Goal: Information Seeking & Learning: Compare options

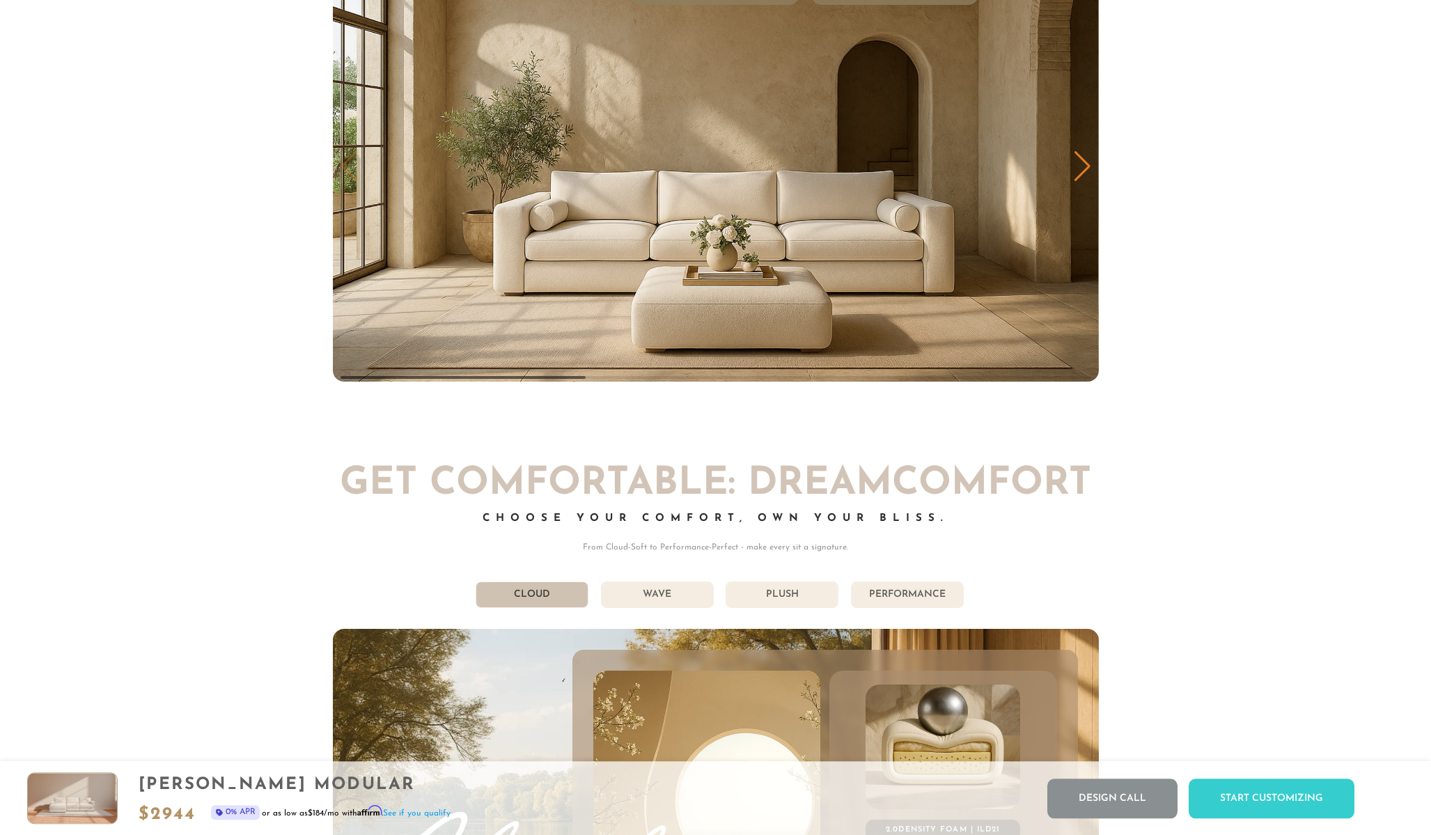
scroll to position [8089, 0]
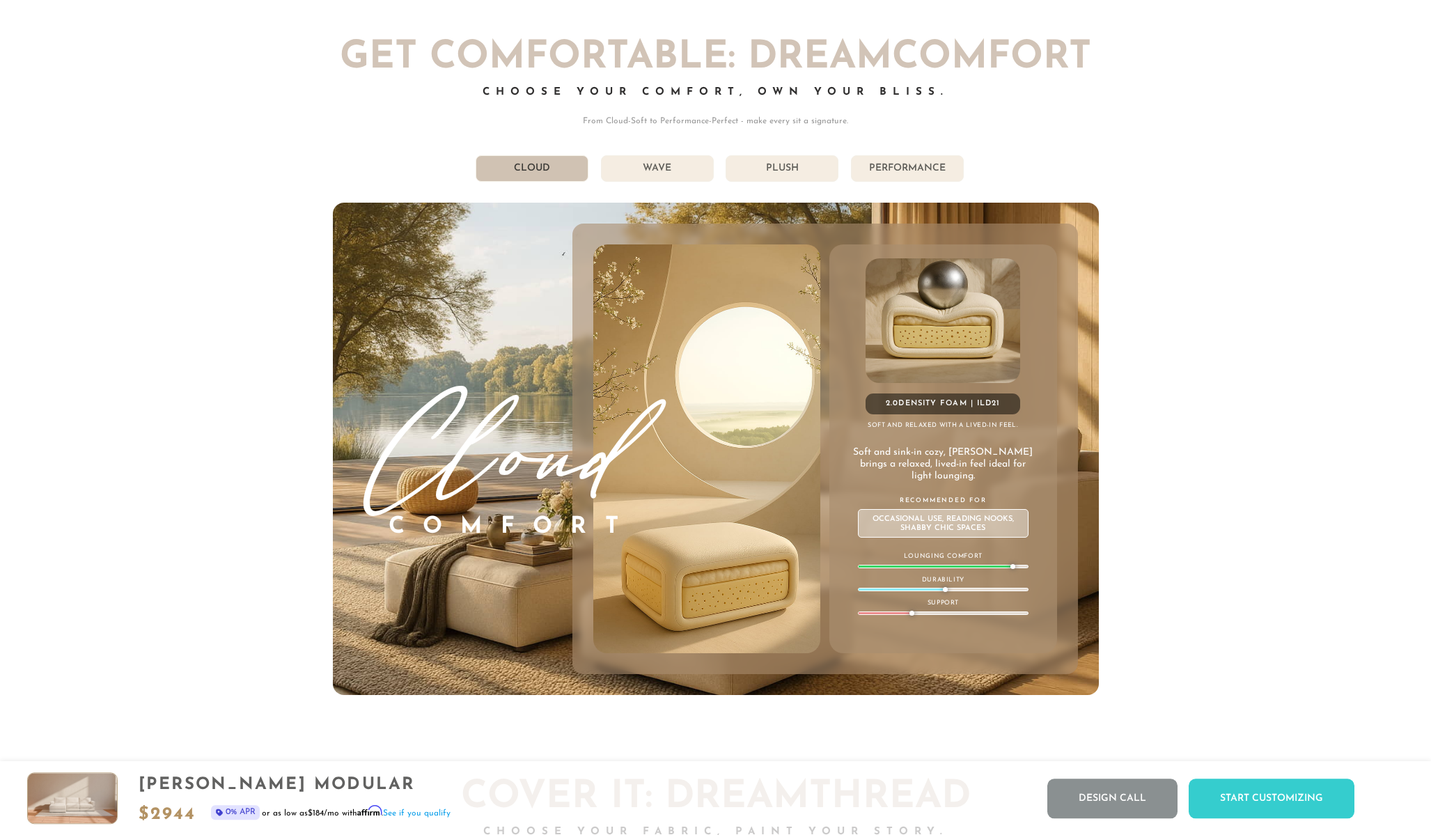
click at [1152, 364] on div "[PHONE_NUMBER] Free Nationwide Delivery Lifetime Warranty 100% Satisfaction Gua…" at bounding box center [715, 250] width 1431 height 16679
click at [683, 168] on li "Wave" at bounding box center [657, 168] width 113 height 26
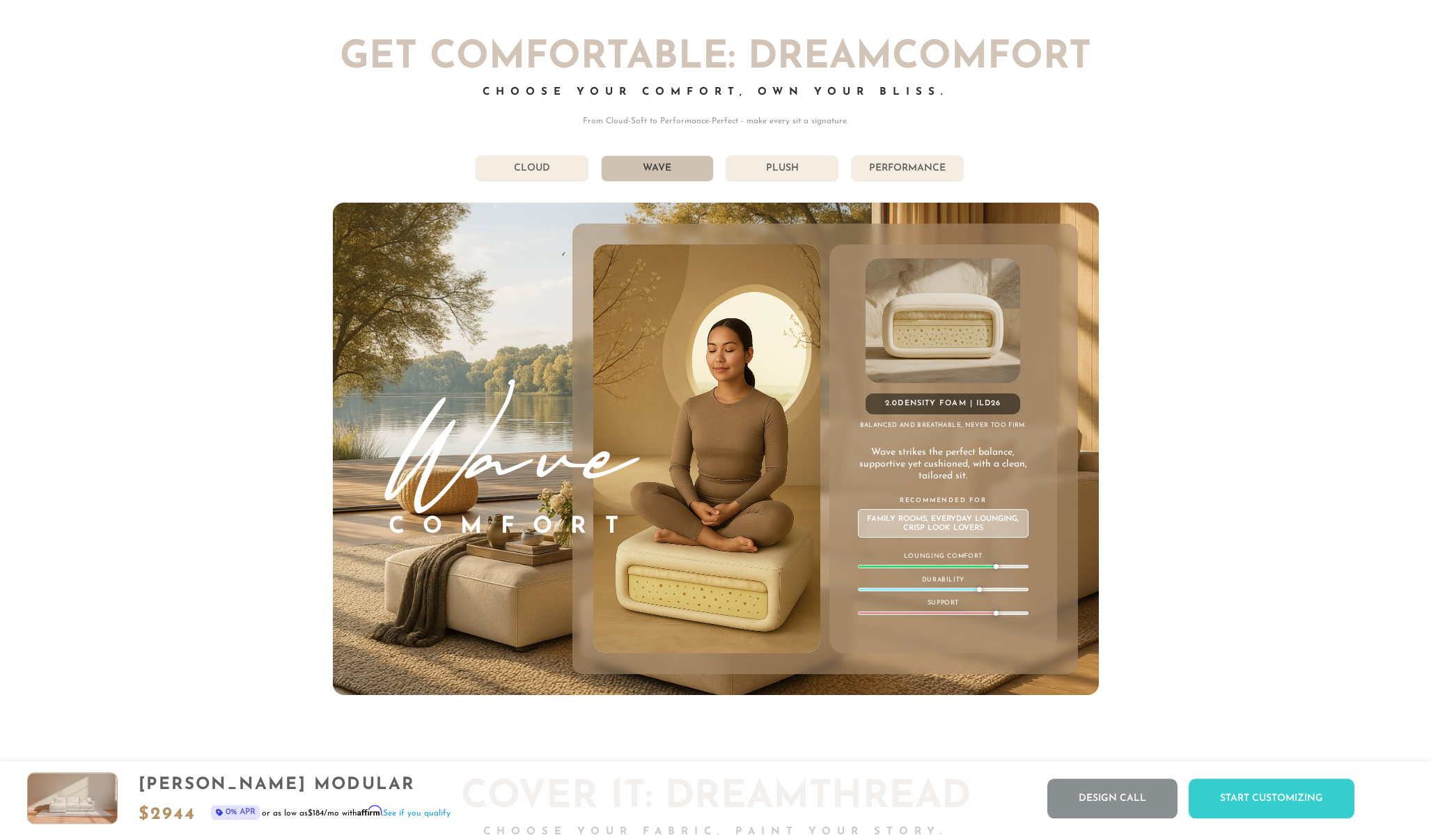
click at [796, 169] on li "Plush" at bounding box center [782, 168] width 113 height 26
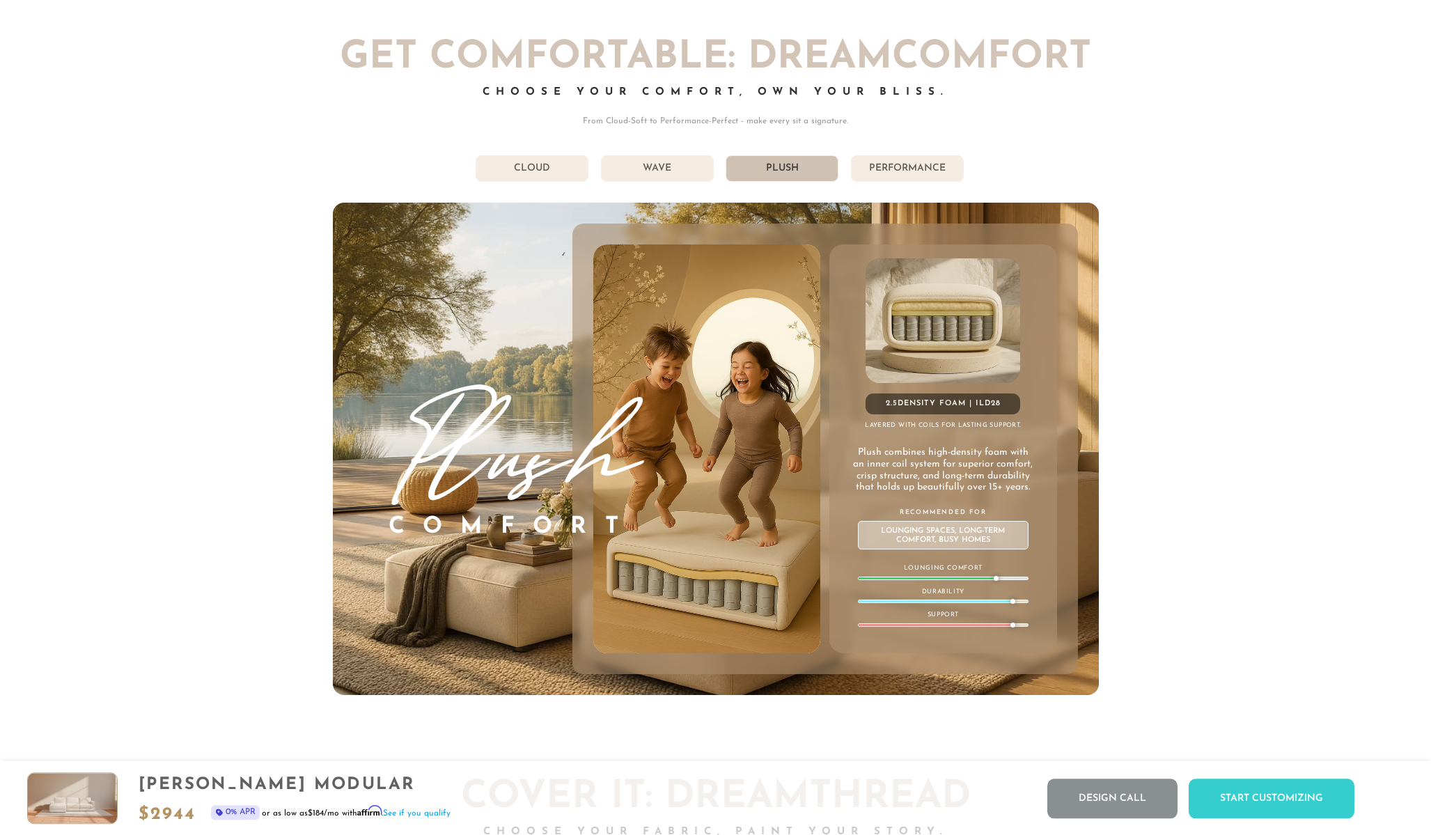
click at [912, 166] on li "Performance" at bounding box center [907, 168] width 113 height 26
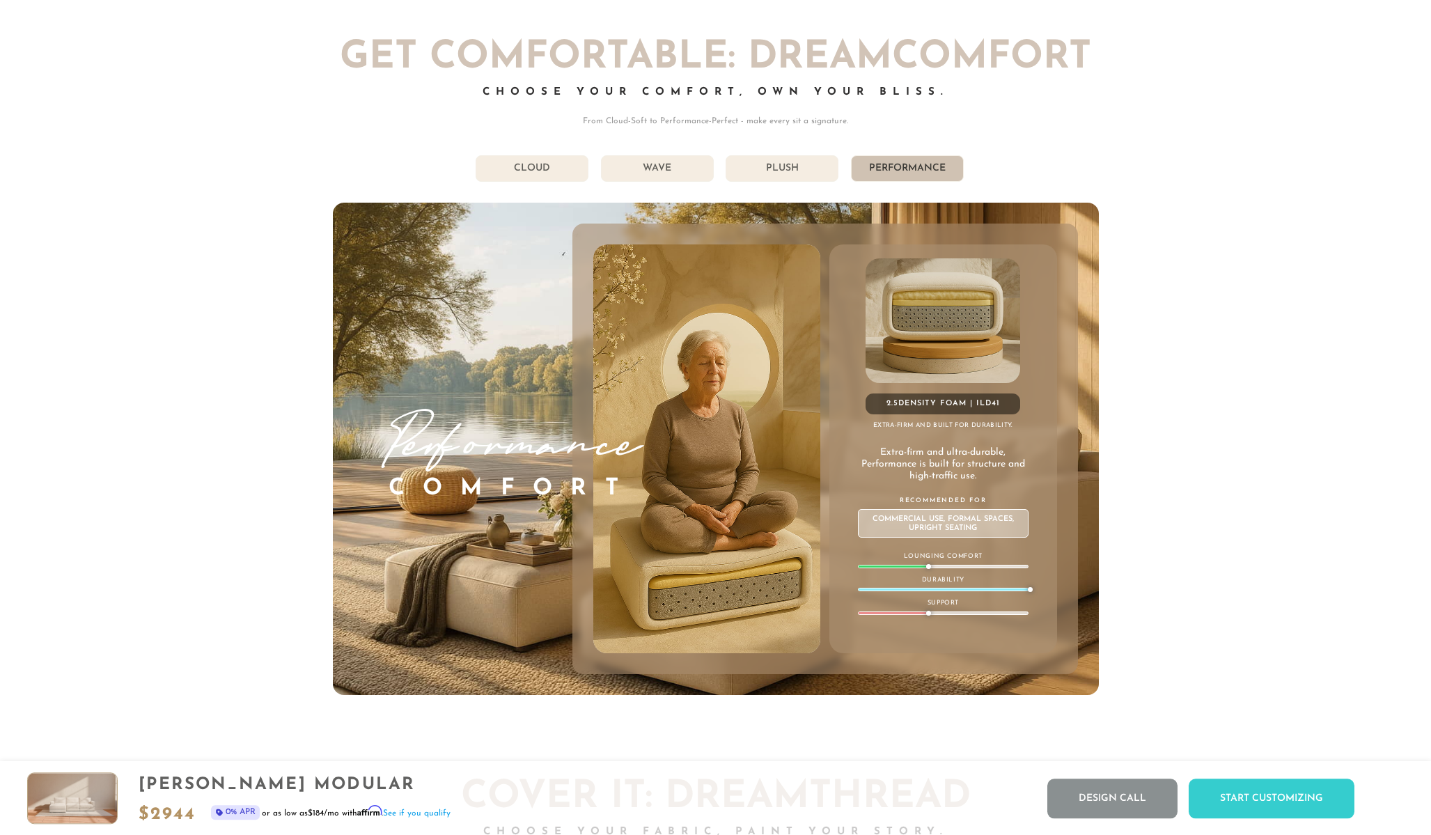
click at [545, 163] on li "Cloud" at bounding box center [532, 168] width 113 height 26
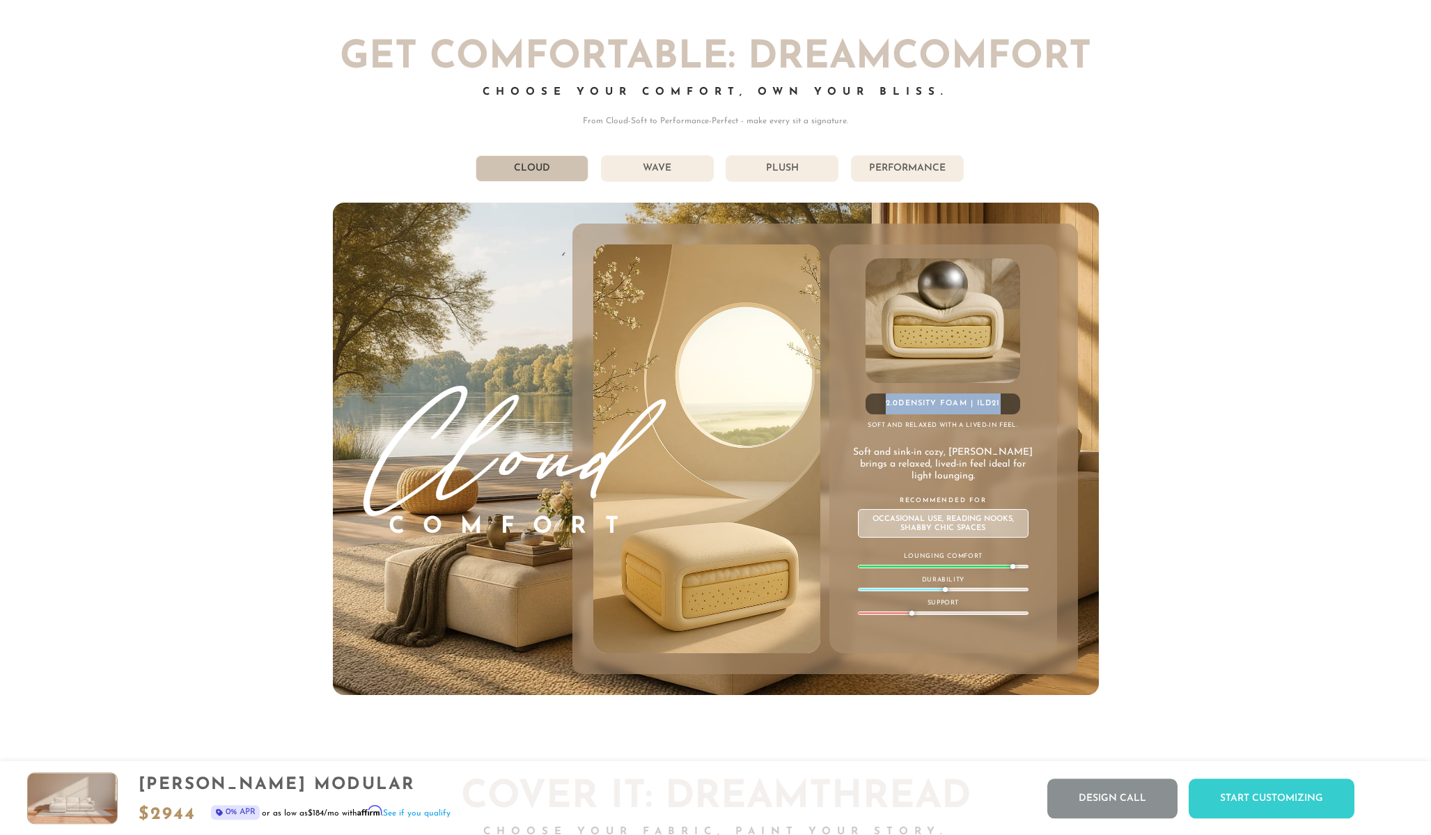
drag, startPoint x: 1010, startPoint y: 406, endPoint x: 882, endPoint y: 410, distance: 128.2
click at [882, 410] on div "2.0 Density Foam | ILD 21" at bounding box center [943, 404] width 155 height 21
copy div "2.0 Density Foam | ILD 21"
drag, startPoint x: 859, startPoint y: 450, endPoint x: 992, endPoint y: 473, distance: 134.3
click at [992, 473] on p "Soft and sink-in cozy, [PERSON_NAME] brings a relaxed, lived-in feel ideal for …" at bounding box center [944, 464] width 182 height 35
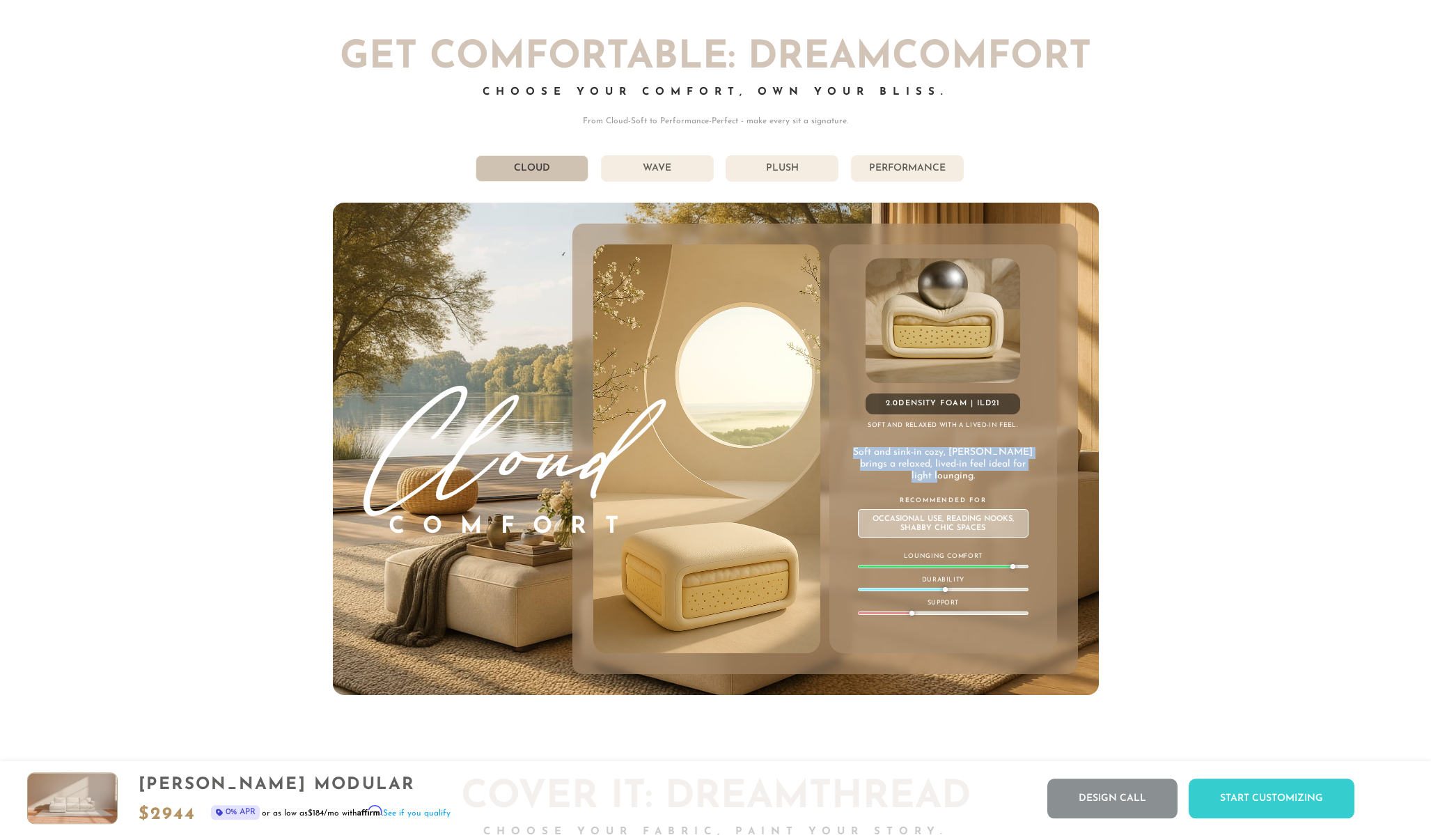
copy p "Soft and sink-in cozy, [PERSON_NAME] brings a relaxed, lived-in feel ideal for …"
drag, startPoint x: 990, startPoint y: 497, endPoint x: 964, endPoint y: 500, distance: 25.9
click at [964, 500] on p "Recommended For" at bounding box center [943, 501] width 171 height 10
click at [694, 165] on li "Wave" at bounding box center [657, 168] width 113 height 26
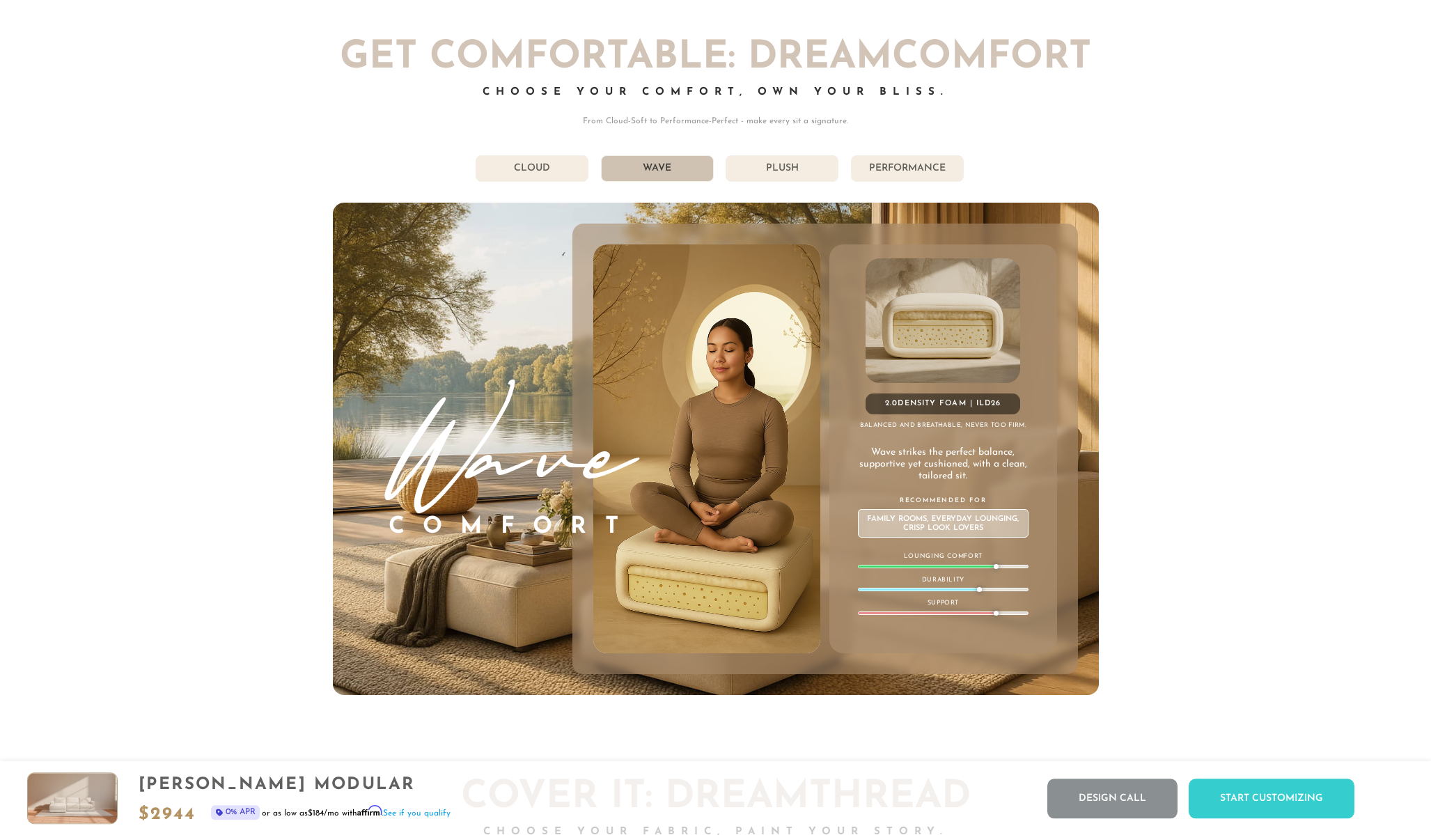
click at [552, 169] on li "Cloud" at bounding box center [532, 168] width 113 height 26
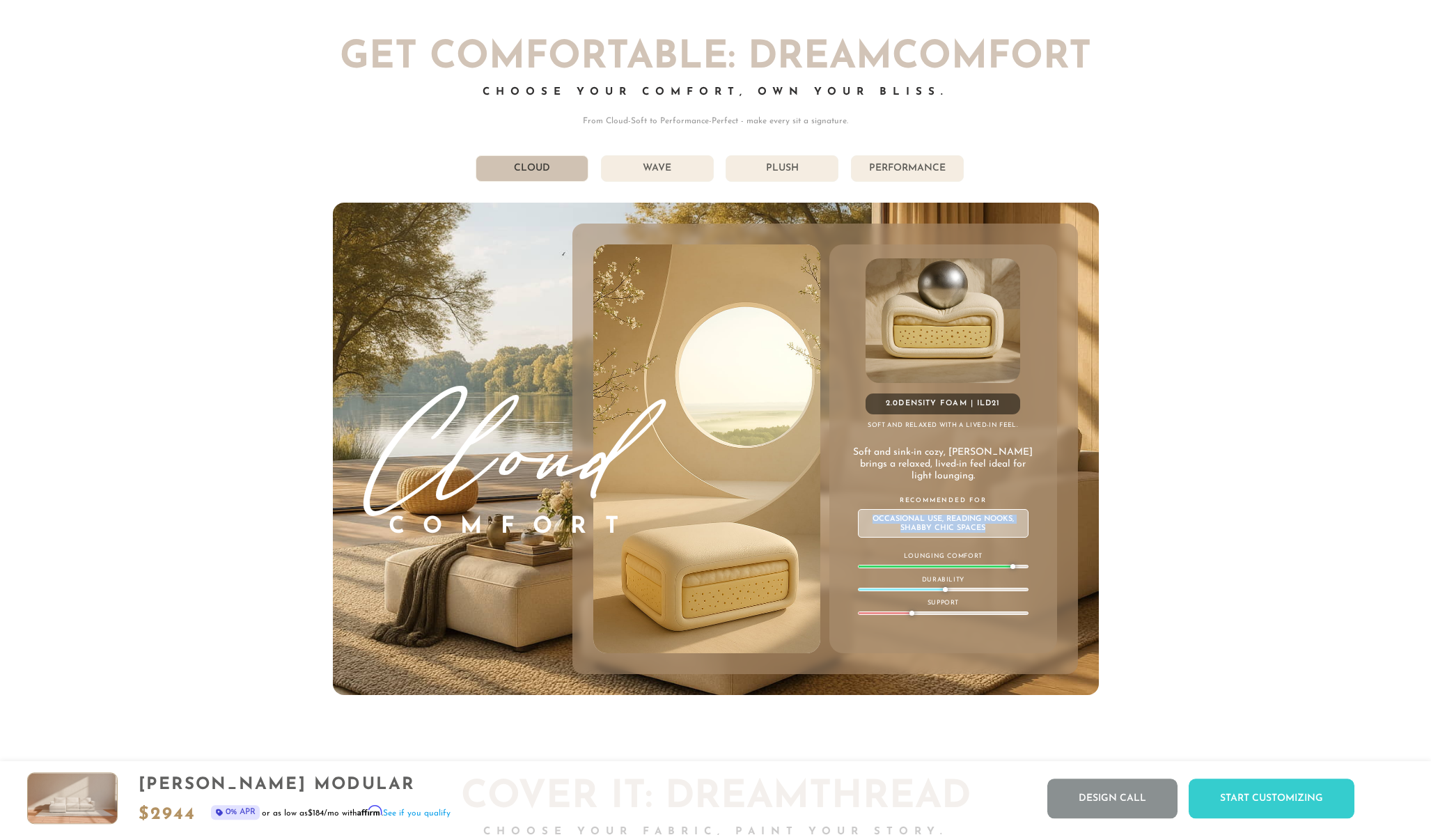
drag, startPoint x: 998, startPoint y: 528, endPoint x: 873, endPoint y: 521, distance: 124.9
click at [873, 521] on div "Occasional Use, Reading Nooks, Shabby Chic Spaces" at bounding box center [943, 523] width 171 height 29
copy div "Occasional Use, Reading Nooks, Shabby Chic Spaces"
click at [988, 554] on p "Lounging Comfort" at bounding box center [943, 557] width 171 height 10
drag, startPoint x: 980, startPoint y: 556, endPoint x: 905, endPoint y: 560, distance: 74.6
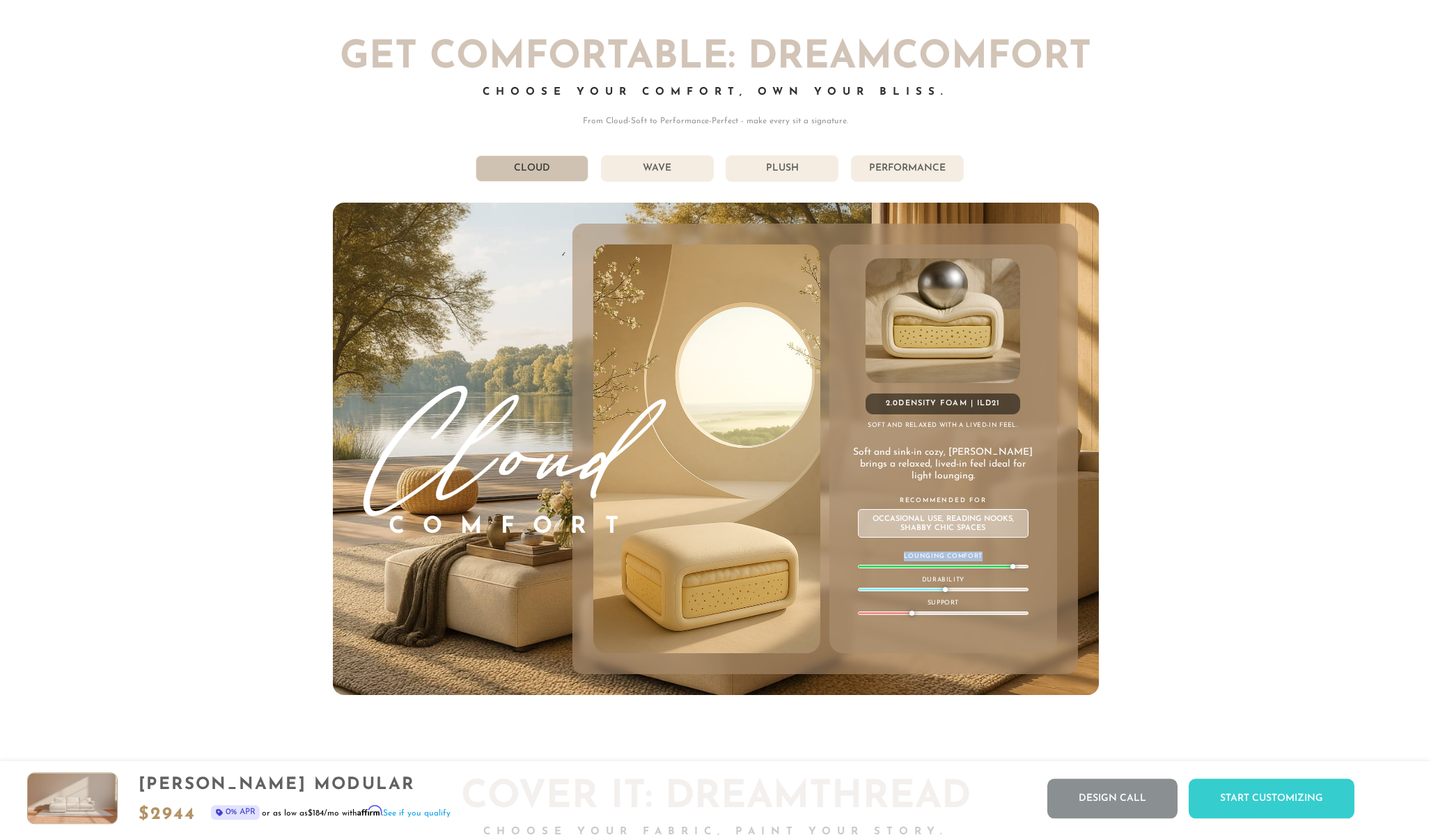
click at [905, 560] on p "Lounging Comfort" at bounding box center [943, 557] width 171 height 10
click at [1069, 593] on div "2.0 Density Foam | ILD 21 Soft and relaxed with a lived-in feel. Soft and sink-…" at bounding box center [826, 449] width 506 height 451
click at [988, 563] on div "Lounging Comfort" at bounding box center [943, 560] width 171 height 17
click at [956, 558] on p "Lounging Comfort" at bounding box center [943, 557] width 171 height 10
click at [1057, 510] on div "2.0 Density Foam | ILD 21 Soft and relaxed with a lived-in feel. Soft and sink-…" at bounding box center [826, 449] width 506 height 451
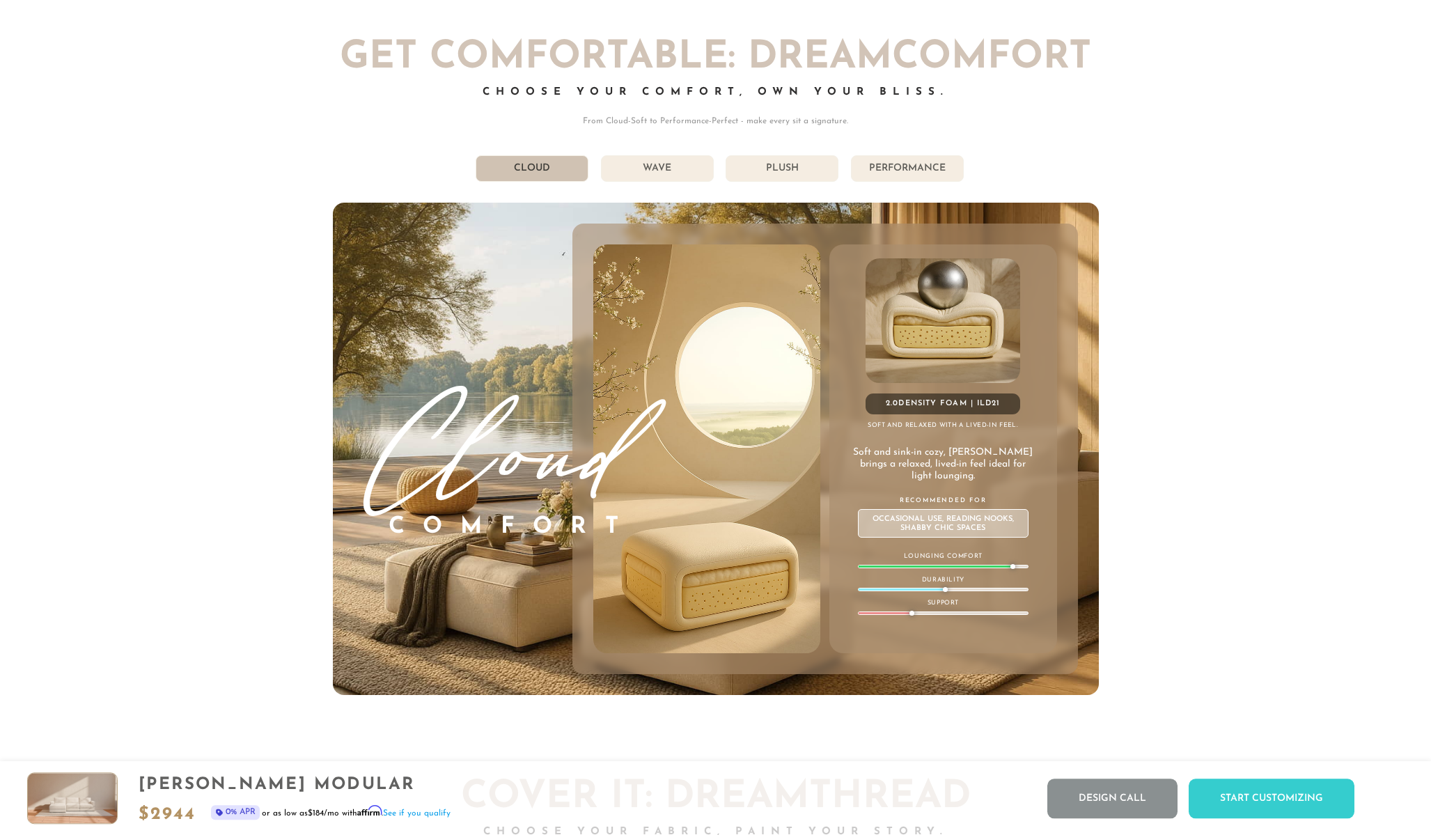
click at [1131, 530] on div "[PHONE_NUMBER] Free Nationwide Delivery Lifetime Warranty 100% Satisfaction Gua…" at bounding box center [715, 250] width 1431 height 16679
click at [1085, 516] on div "Cloud Comfort 2.0 Density Foam | ILD 21 Soft and relaxed with a lived-in feel. …" at bounding box center [716, 449] width 766 height 492
click at [1257, 393] on div "[PHONE_NUMBER] Free Nationwide Delivery Lifetime Warranty 100% Satisfaction Gua…" at bounding box center [715, 250] width 1431 height 16679
click at [734, 390] on img at bounding box center [706, 448] width 273 height 409
click at [1089, 445] on div "Cloud Comfort 2.0 Density Foam | ILD 21 Soft and relaxed with a lived-in feel. …" at bounding box center [716, 449] width 766 height 492
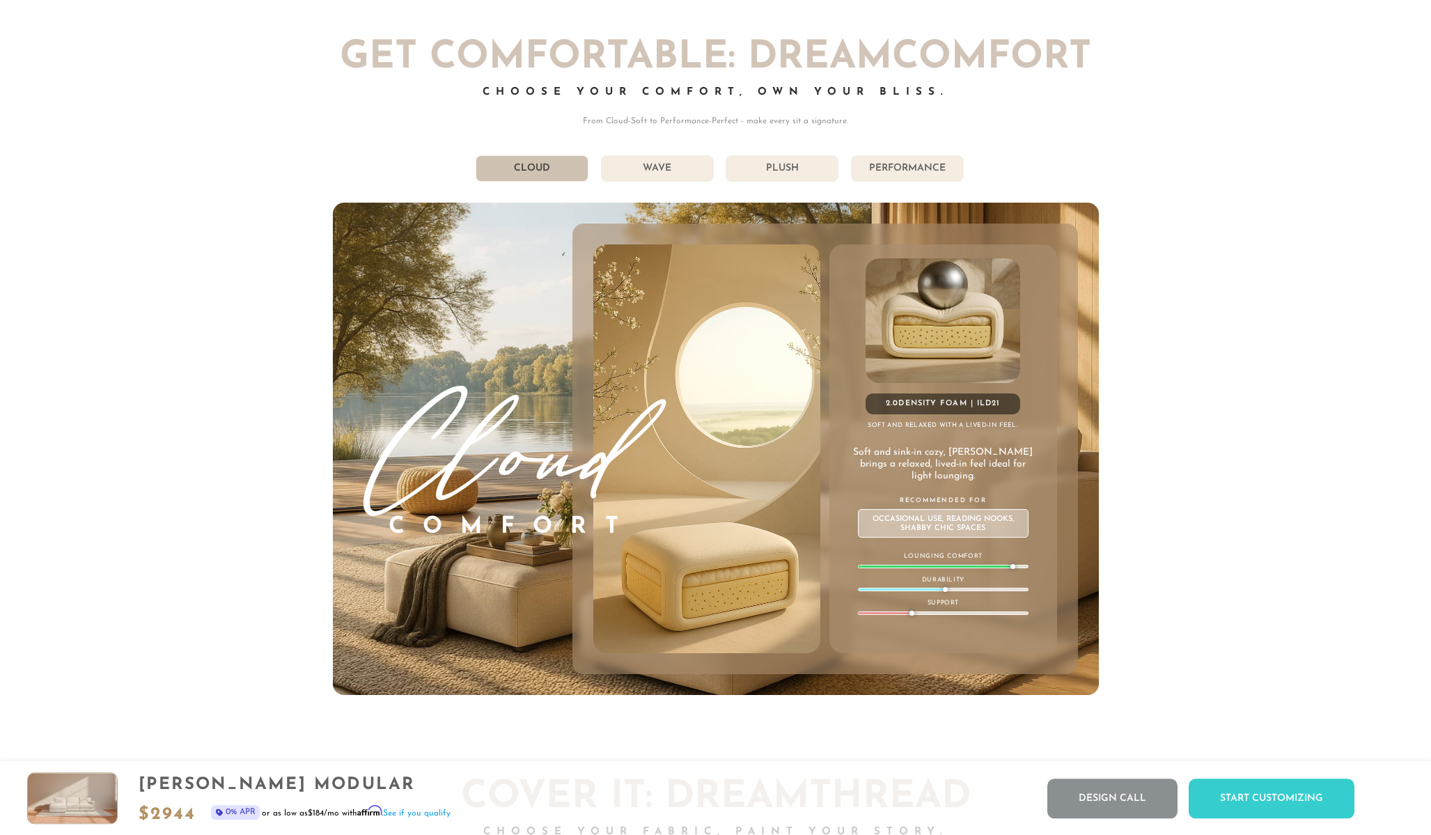
click at [914, 596] on div "2.0 Density Foam | ILD 21 Soft and relaxed with a lived-in feel. Soft and sink-…" at bounding box center [943, 448] width 227 height 409
click at [932, 619] on div "2.0 Density Foam | ILD 21 Soft and relaxed with a lived-in feel. Soft and sink-…" at bounding box center [943, 448] width 227 height 409
click at [972, 611] on div "Support" at bounding box center [943, 606] width 171 height 17
drag, startPoint x: 994, startPoint y: 529, endPoint x: 867, endPoint y: 518, distance: 127.3
click at [867, 518] on div "Occasional Use, Reading Nooks, Shabby Chic Spaces" at bounding box center [943, 523] width 171 height 29
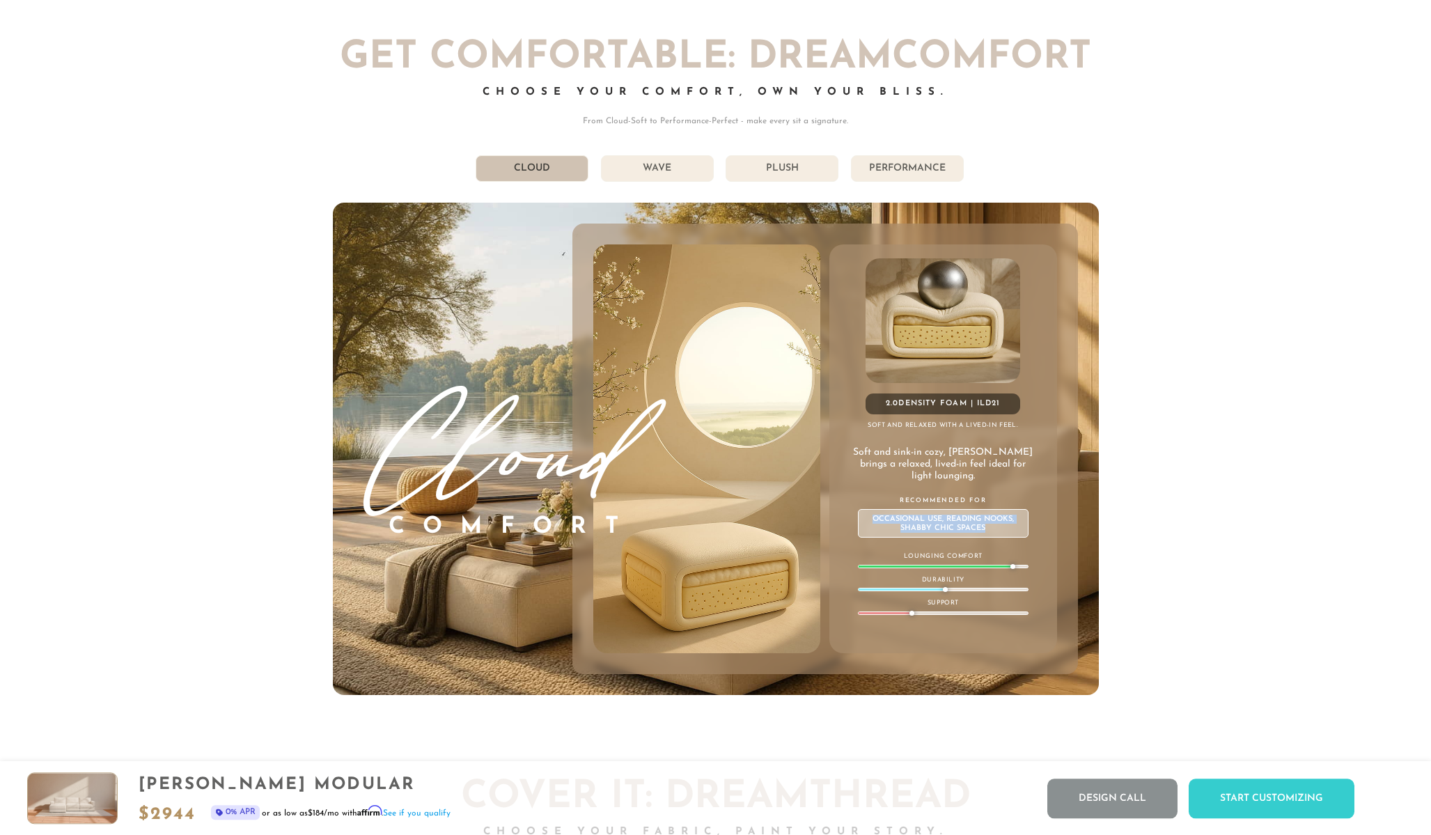
copy div "Occasional Use, Reading Nooks, Shabby Chic Spaces"
click at [1001, 529] on div "Occasional Use, Reading Nooks, Shabby Chic Spaces" at bounding box center [943, 523] width 171 height 29
click at [638, 170] on li "Wave" at bounding box center [657, 168] width 113 height 26
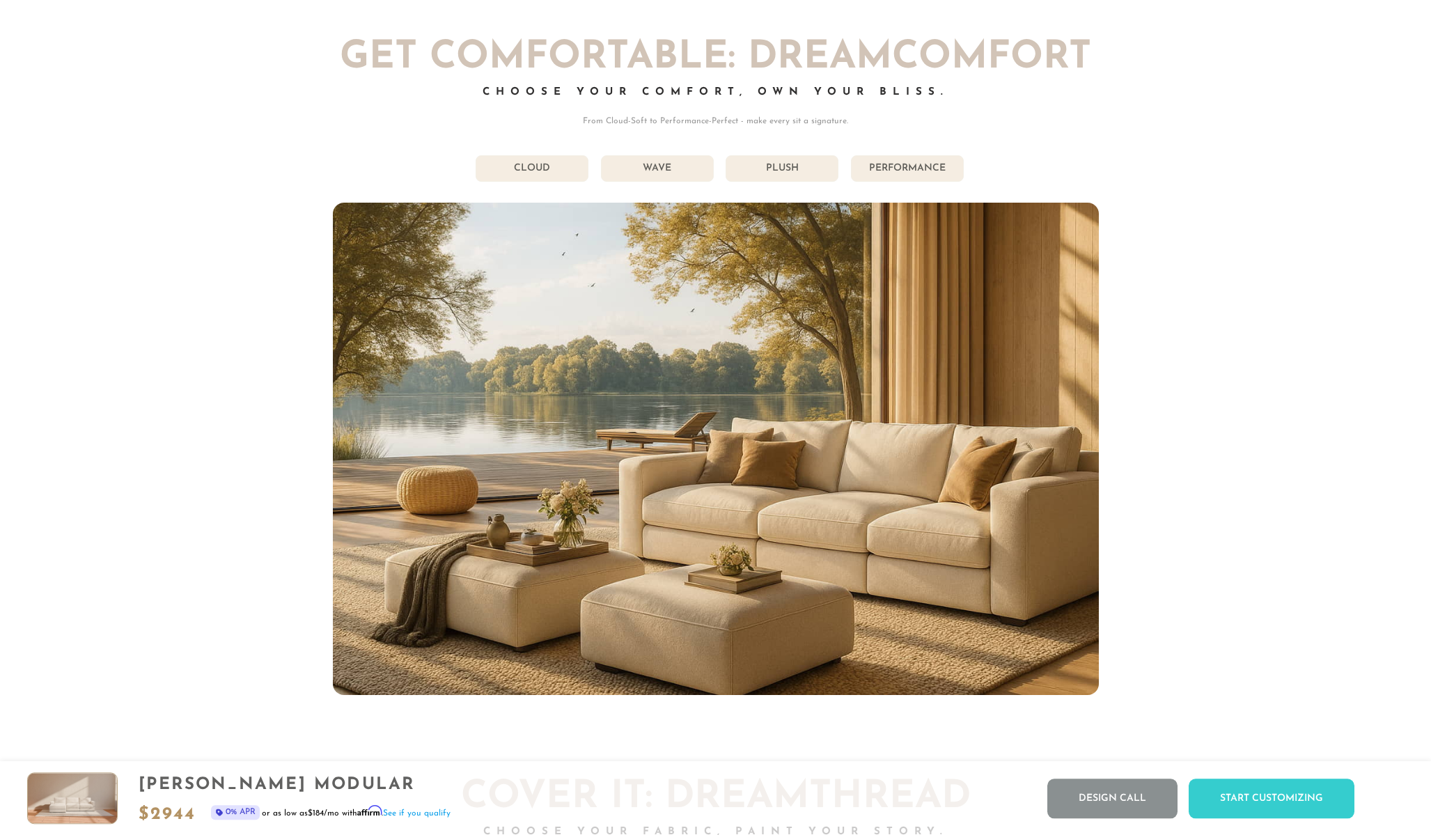
click at [653, 169] on li "Wave" at bounding box center [657, 168] width 113 height 26
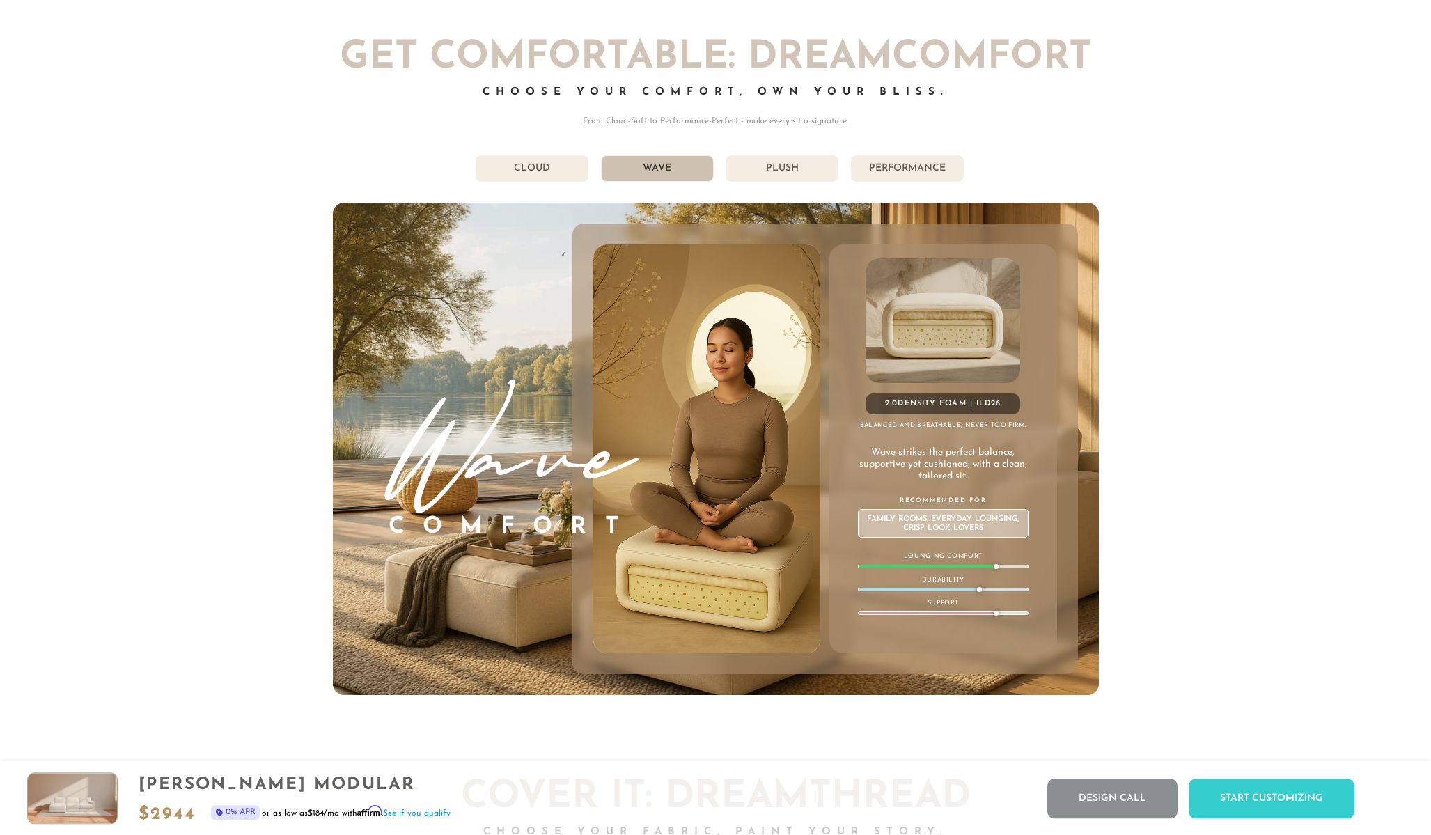
click at [534, 168] on li "Cloud" at bounding box center [532, 168] width 113 height 26
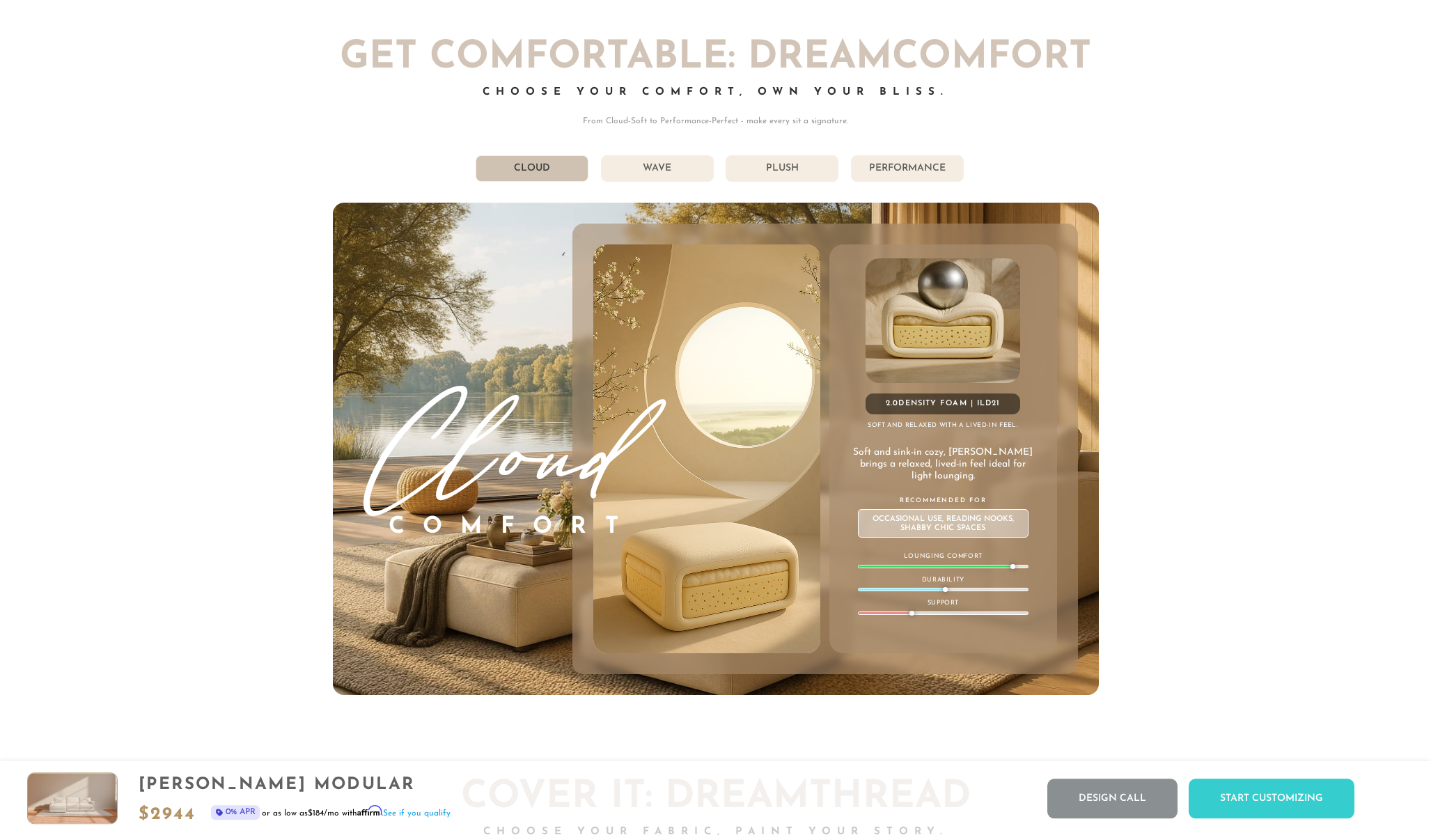
click at [668, 169] on li "Wave" at bounding box center [657, 168] width 113 height 26
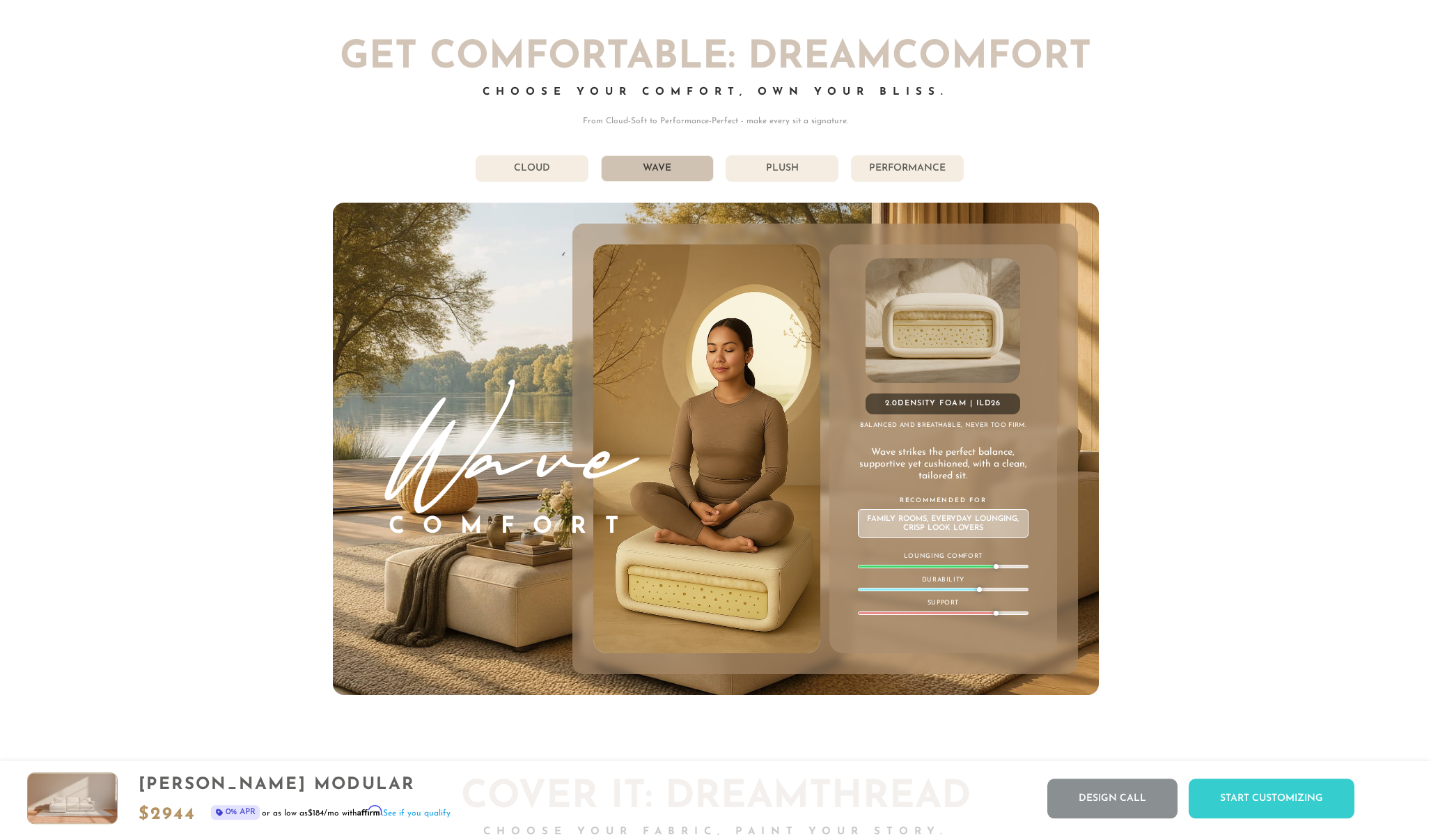
click at [771, 169] on li "Plush" at bounding box center [782, 168] width 113 height 26
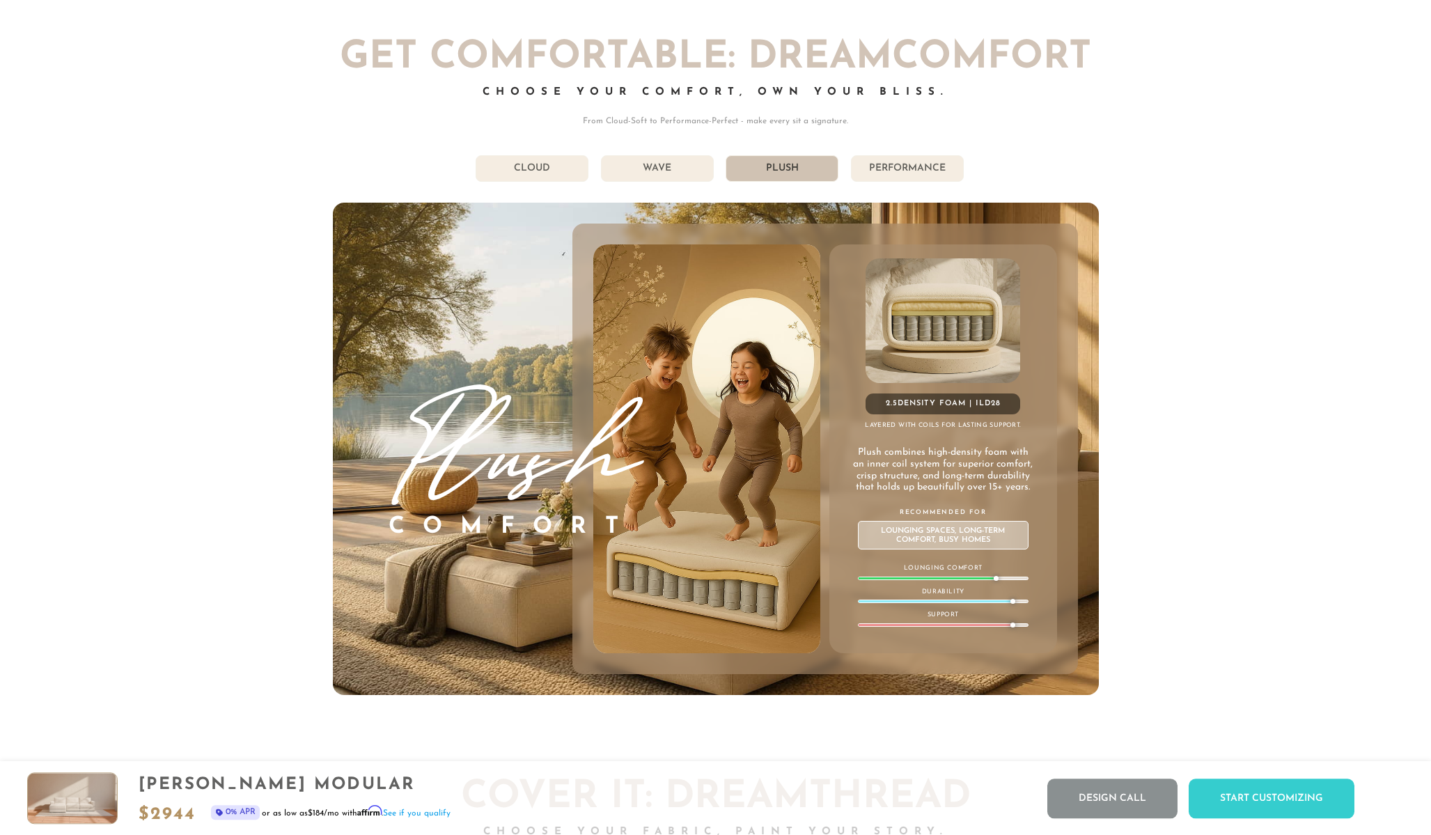
click at [875, 167] on li "Performance" at bounding box center [907, 168] width 113 height 26
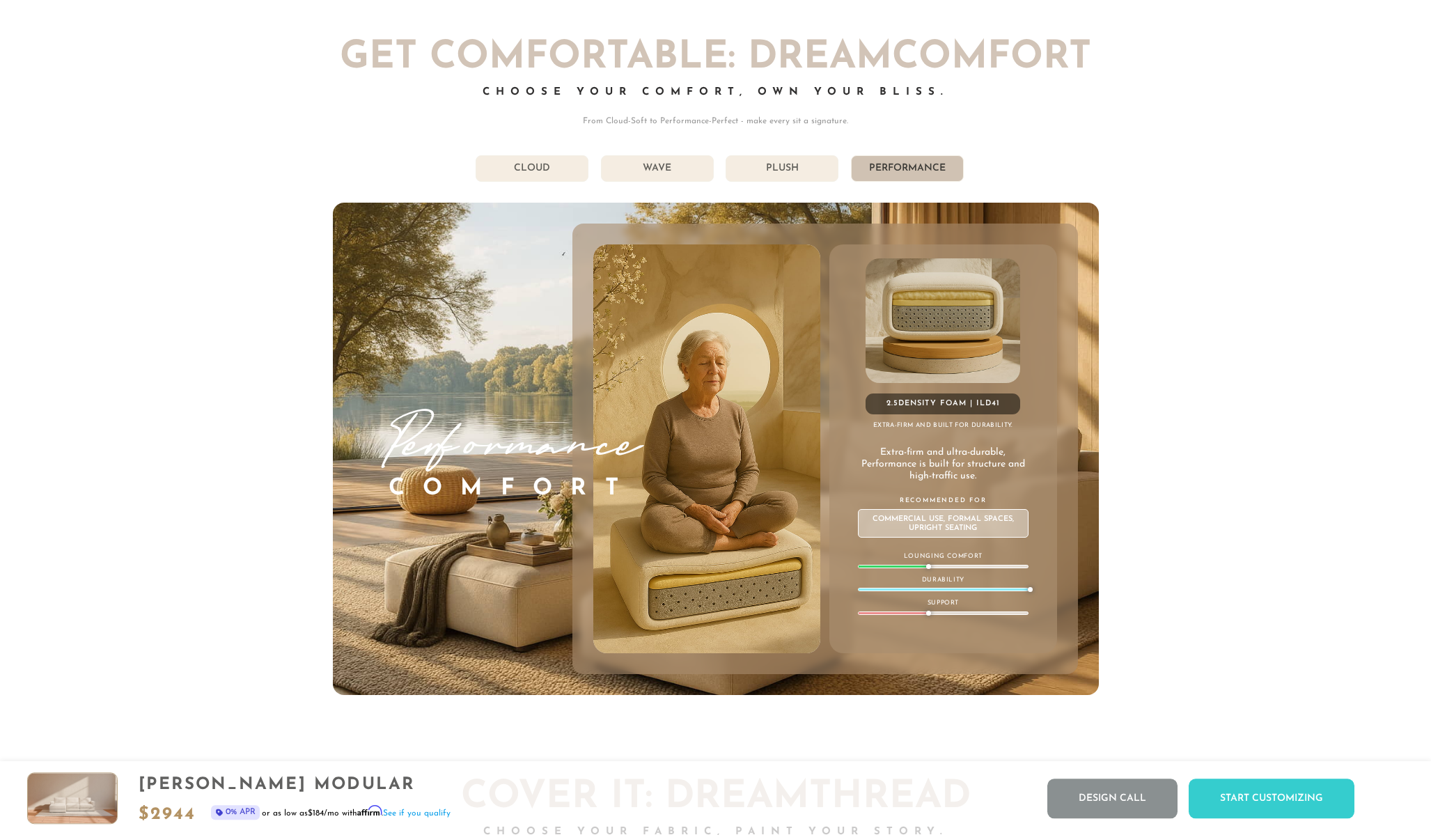
click at [557, 174] on li "Cloud" at bounding box center [532, 168] width 113 height 26
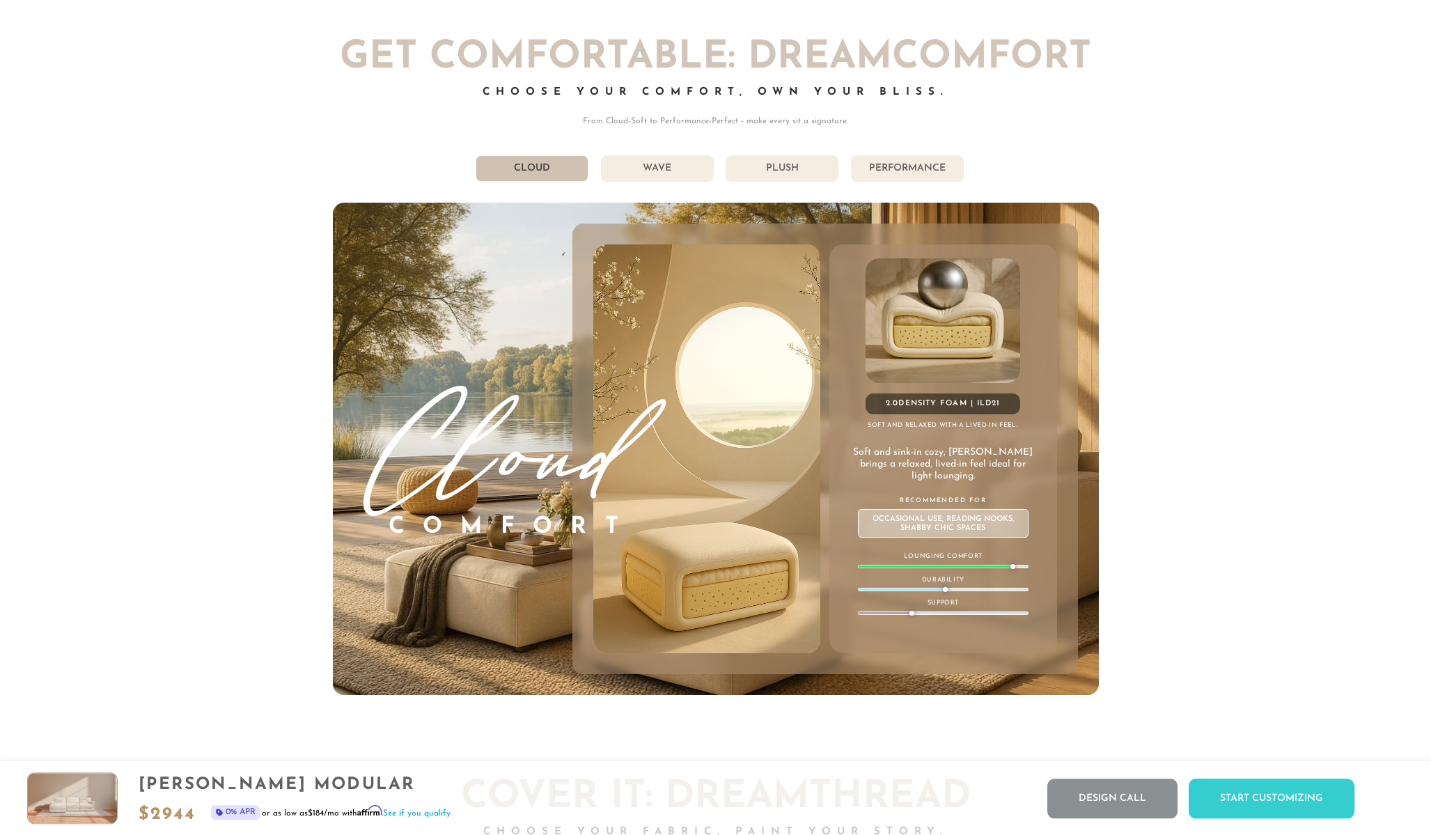
click at [886, 172] on li "Performance" at bounding box center [907, 168] width 113 height 26
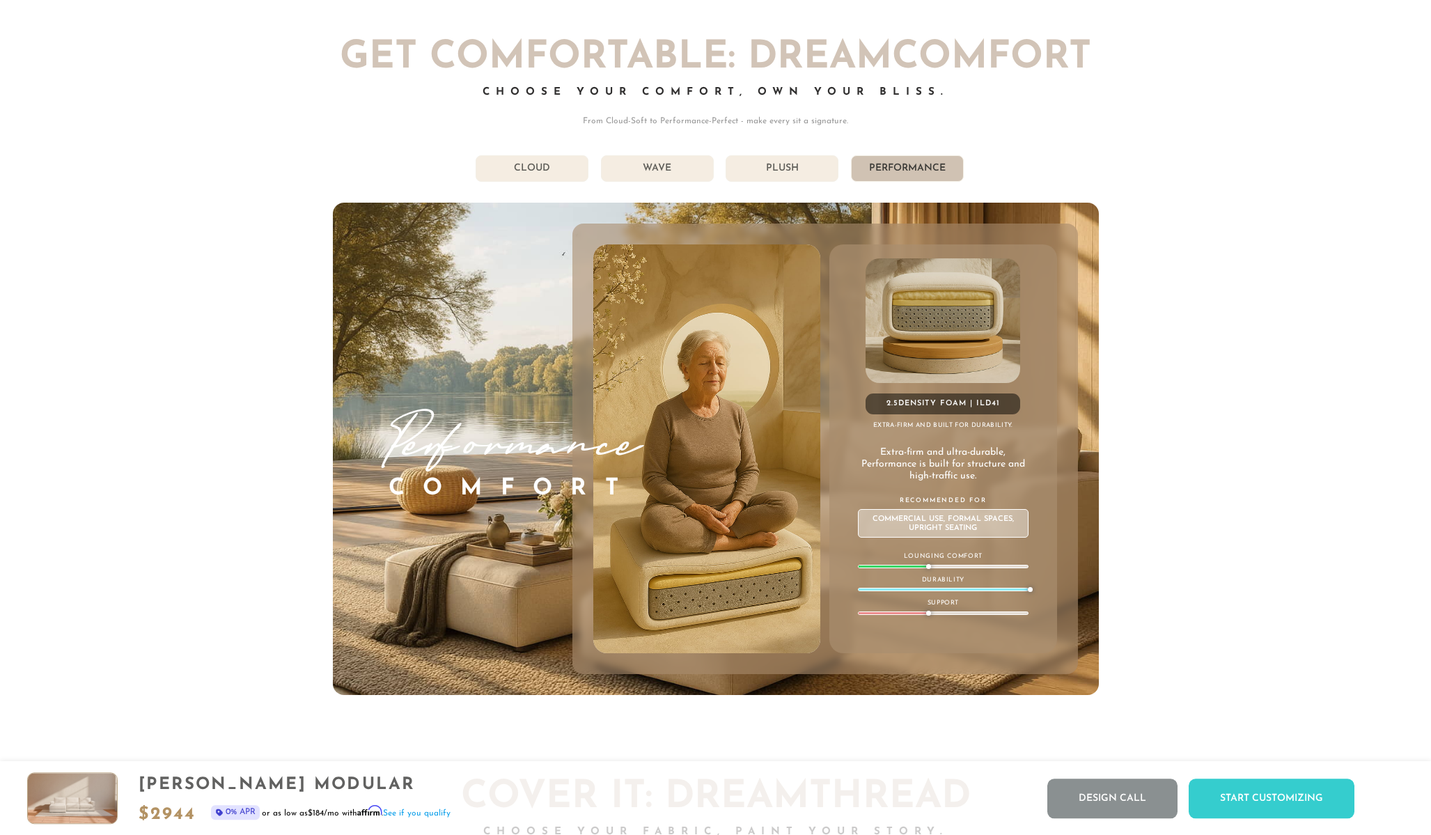
click at [749, 165] on li "Plush" at bounding box center [782, 168] width 113 height 26
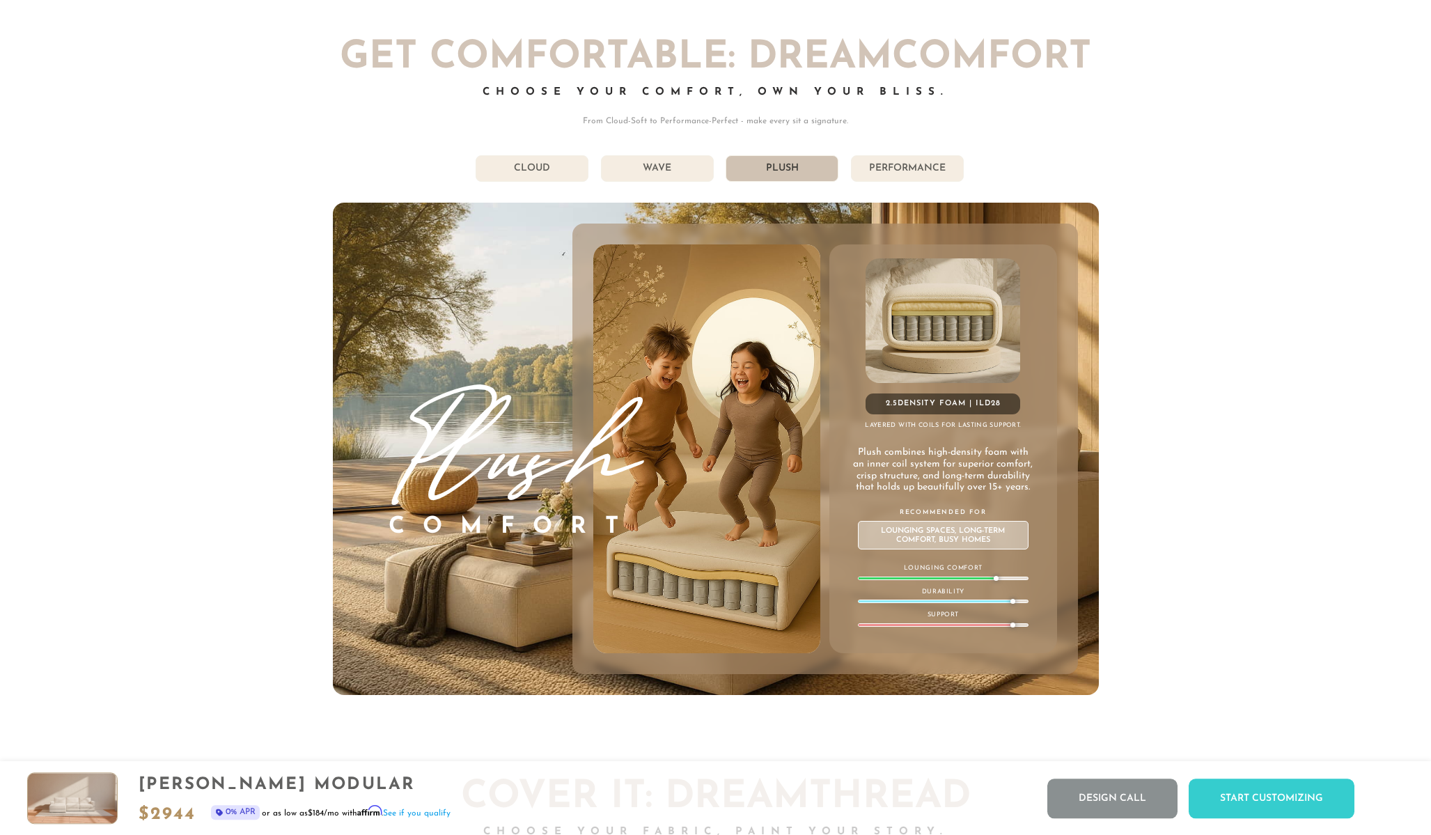
click at [650, 171] on li "Wave" at bounding box center [657, 168] width 113 height 26
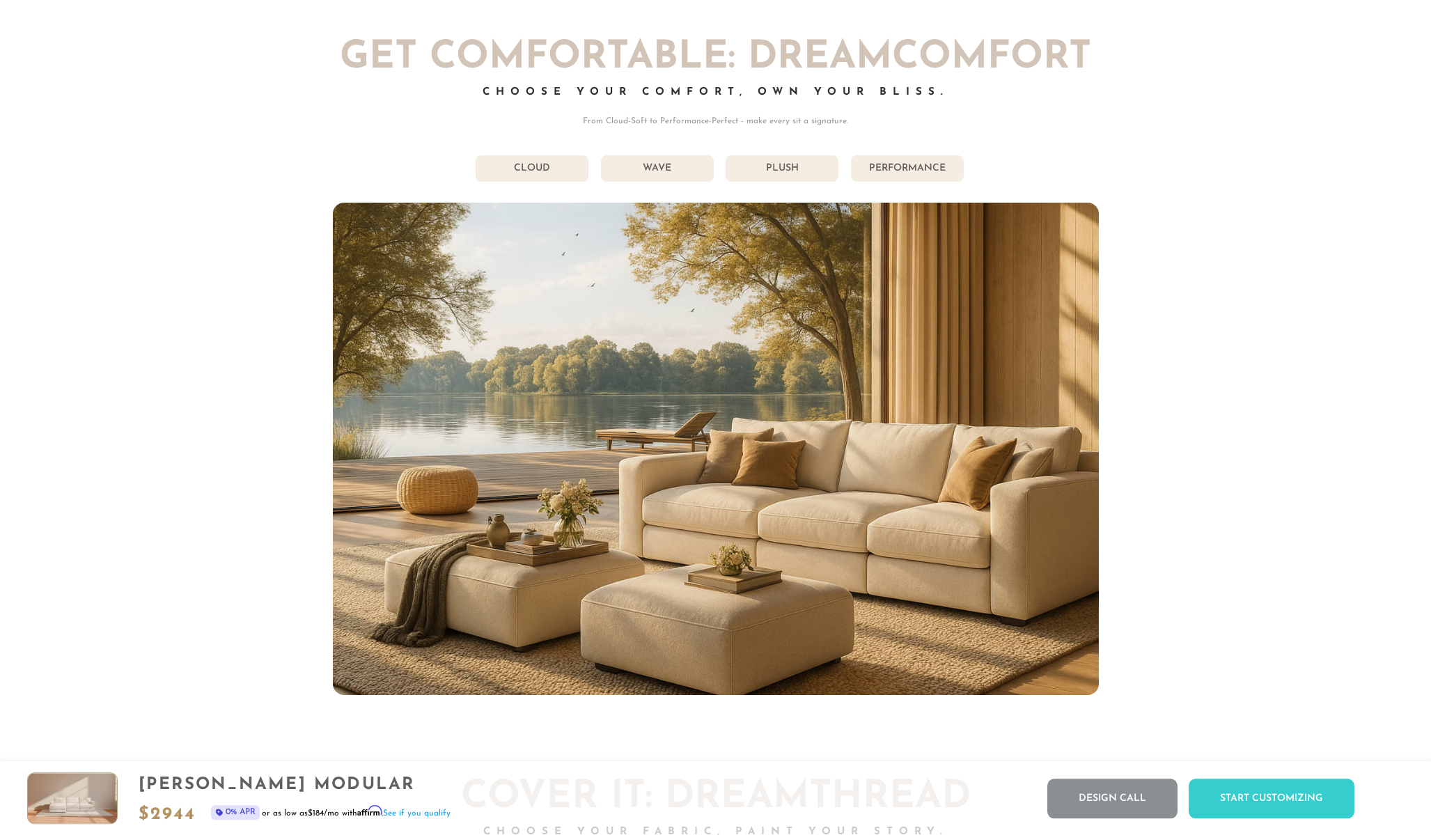
click at [563, 173] on li "Cloud" at bounding box center [532, 168] width 113 height 26
click at [531, 171] on li "Cloud" at bounding box center [532, 168] width 113 height 26
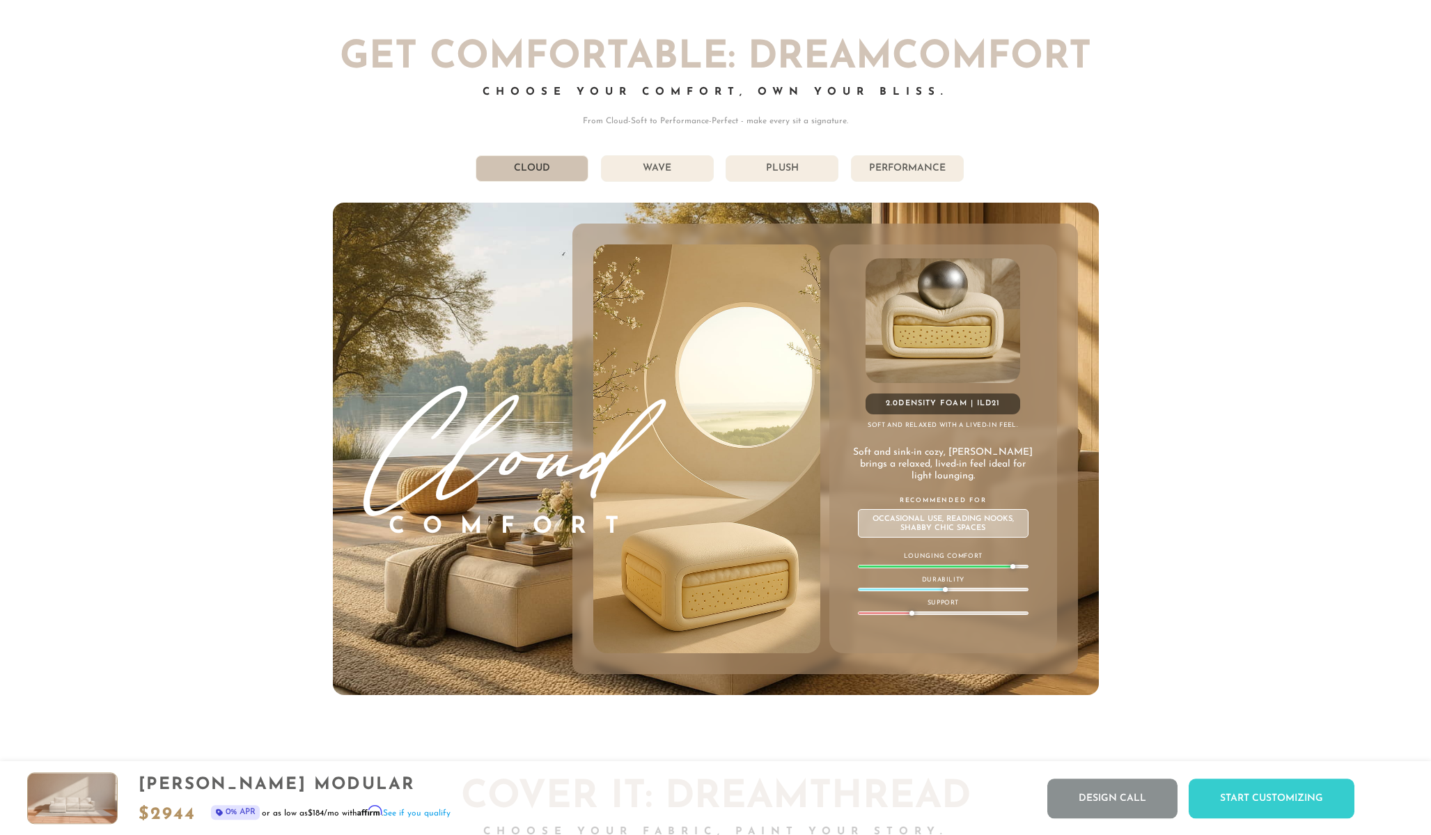
click at [655, 160] on li "Wave" at bounding box center [657, 168] width 113 height 26
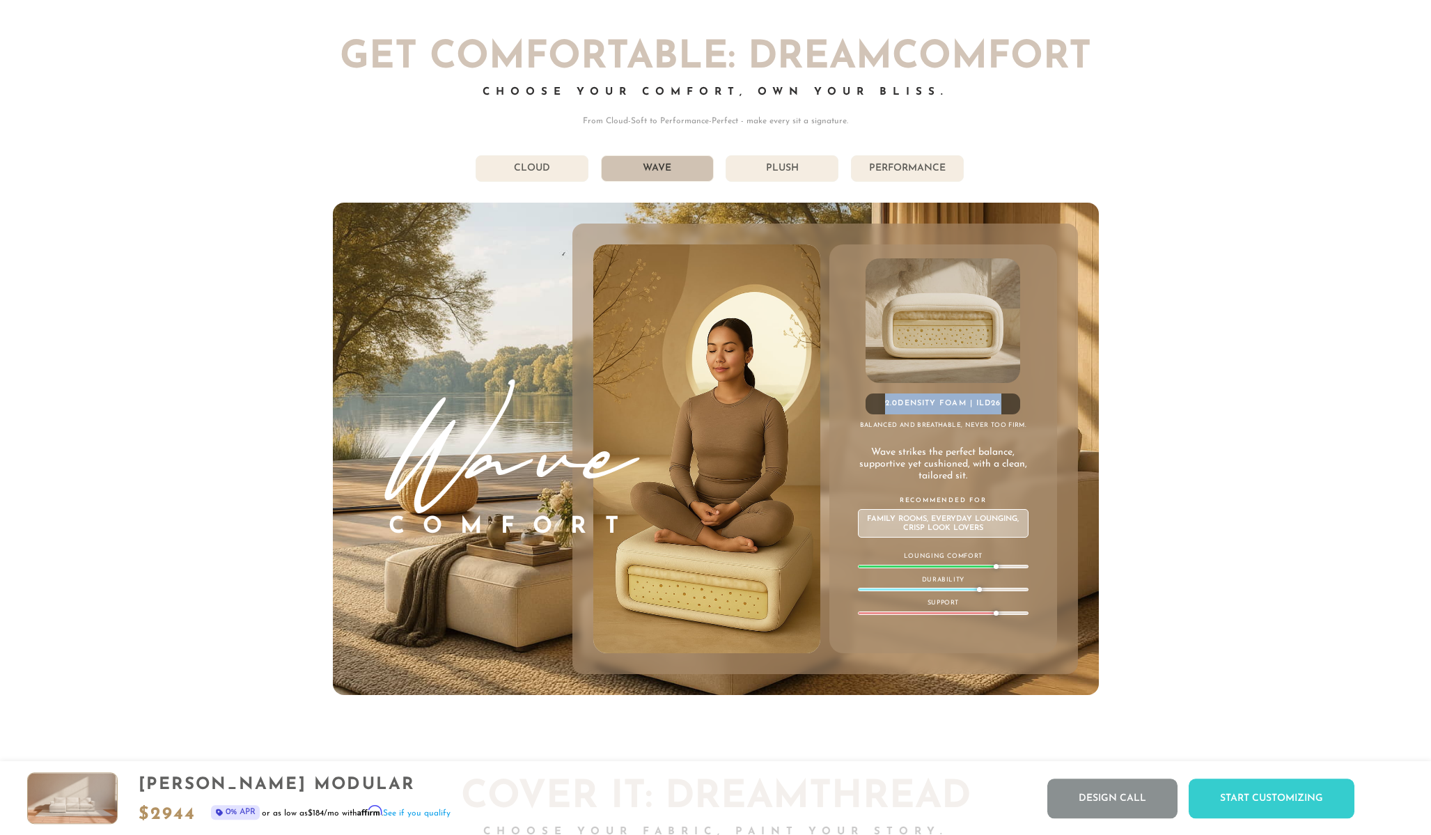
drag, startPoint x: 1009, startPoint y: 398, endPoint x: 878, endPoint y: 402, distance: 131.0
click at [878, 402] on div "2.0 Density Foam | ILD 26" at bounding box center [943, 404] width 155 height 21
copy div "2.0 Density Foam | ILD 26"
click at [1036, 423] on div "2.0 Density Foam | ILD 26 Balanced and breathable, never too firm. Wave strikes…" at bounding box center [943, 448] width 227 height 409
drag, startPoint x: 1027, startPoint y: 422, endPoint x: 878, endPoint y: 423, distance: 149.1
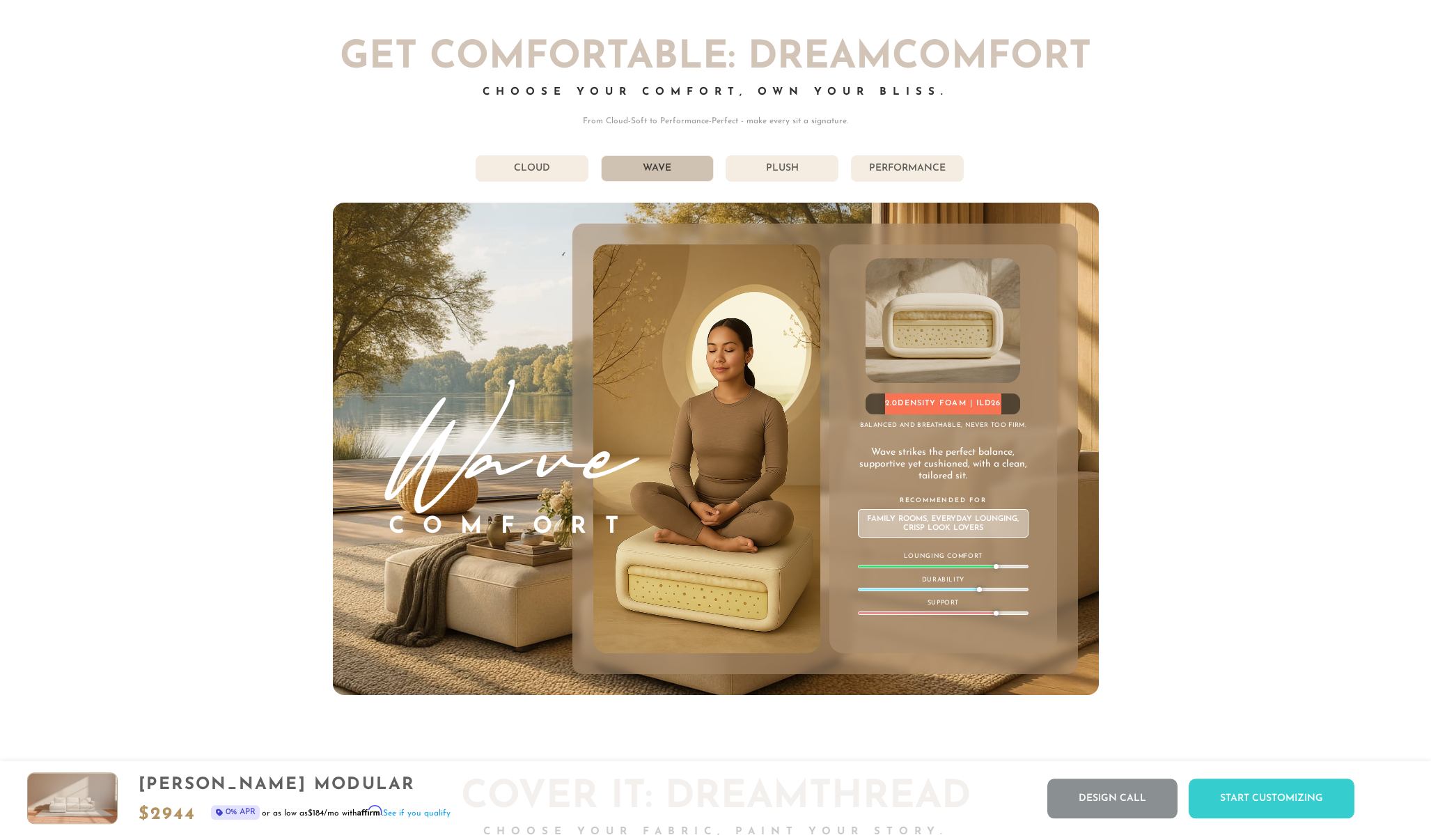
click at [905, 429] on h4 "Balanced and breathable, never too firm." at bounding box center [943, 425] width 227 height 8
click at [878, 423] on h4 "Balanced and breathable, never too firm." at bounding box center [943, 425] width 227 height 8
click at [869, 426] on h4 "Balanced and breathable, never too firm." at bounding box center [943, 425] width 227 height 8
drag, startPoint x: 861, startPoint y: 426, endPoint x: 1035, endPoint y: 423, distance: 174.1
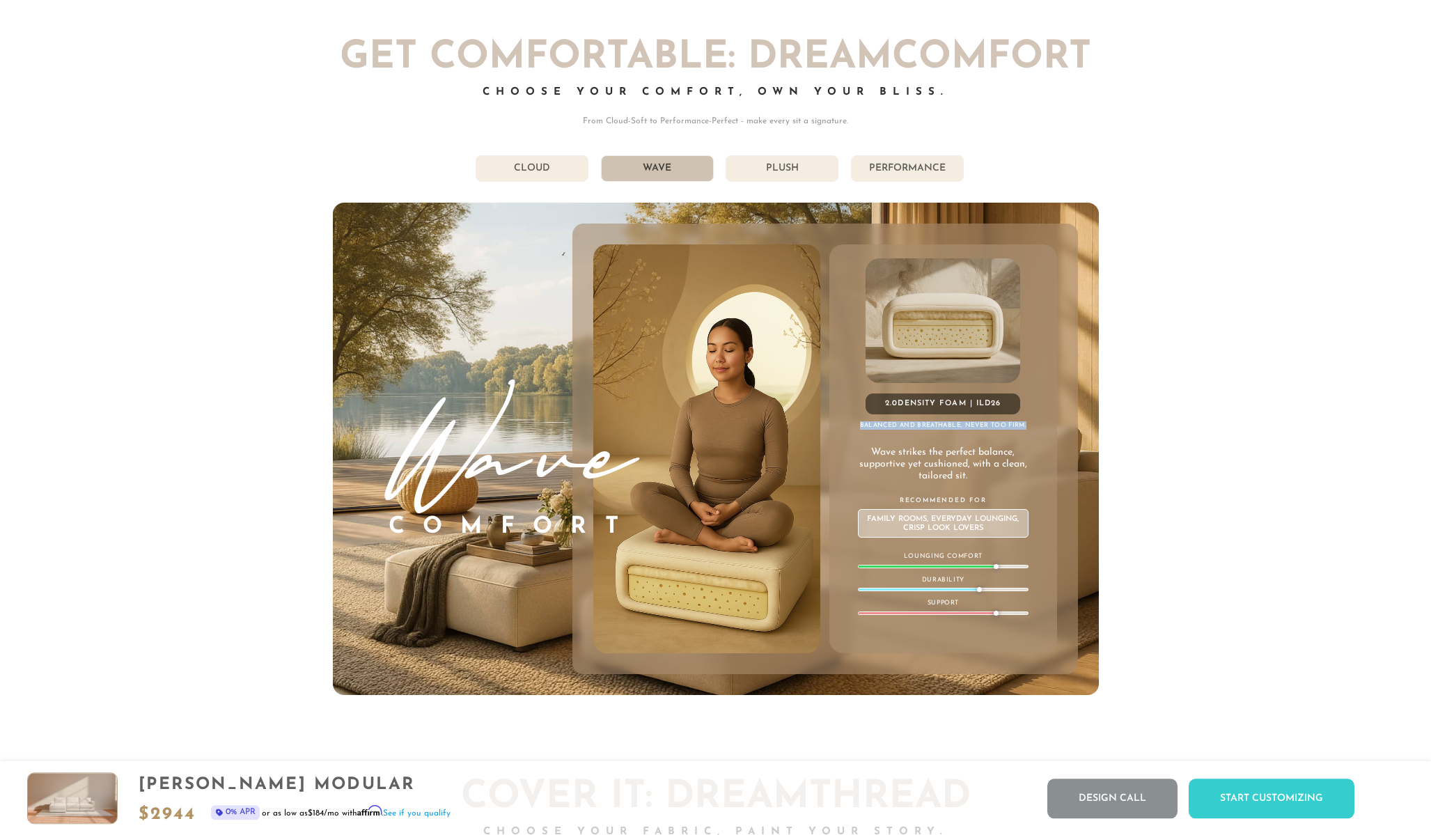
click at [1035, 423] on h4 "Balanced and breathable, never too firm." at bounding box center [943, 425] width 227 height 8
copy h4 "Balanced and breathable, never too firm."
click at [982, 476] on p "Wave strikes the perfect balance, supportive yet cushioned, with a clean, tailo…" at bounding box center [944, 464] width 182 height 35
copy h4 "Balanced and breathable, never too firm."
drag, startPoint x: 866, startPoint y: 519, endPoint x: 995, endPoint y: 527, distance: 129.1
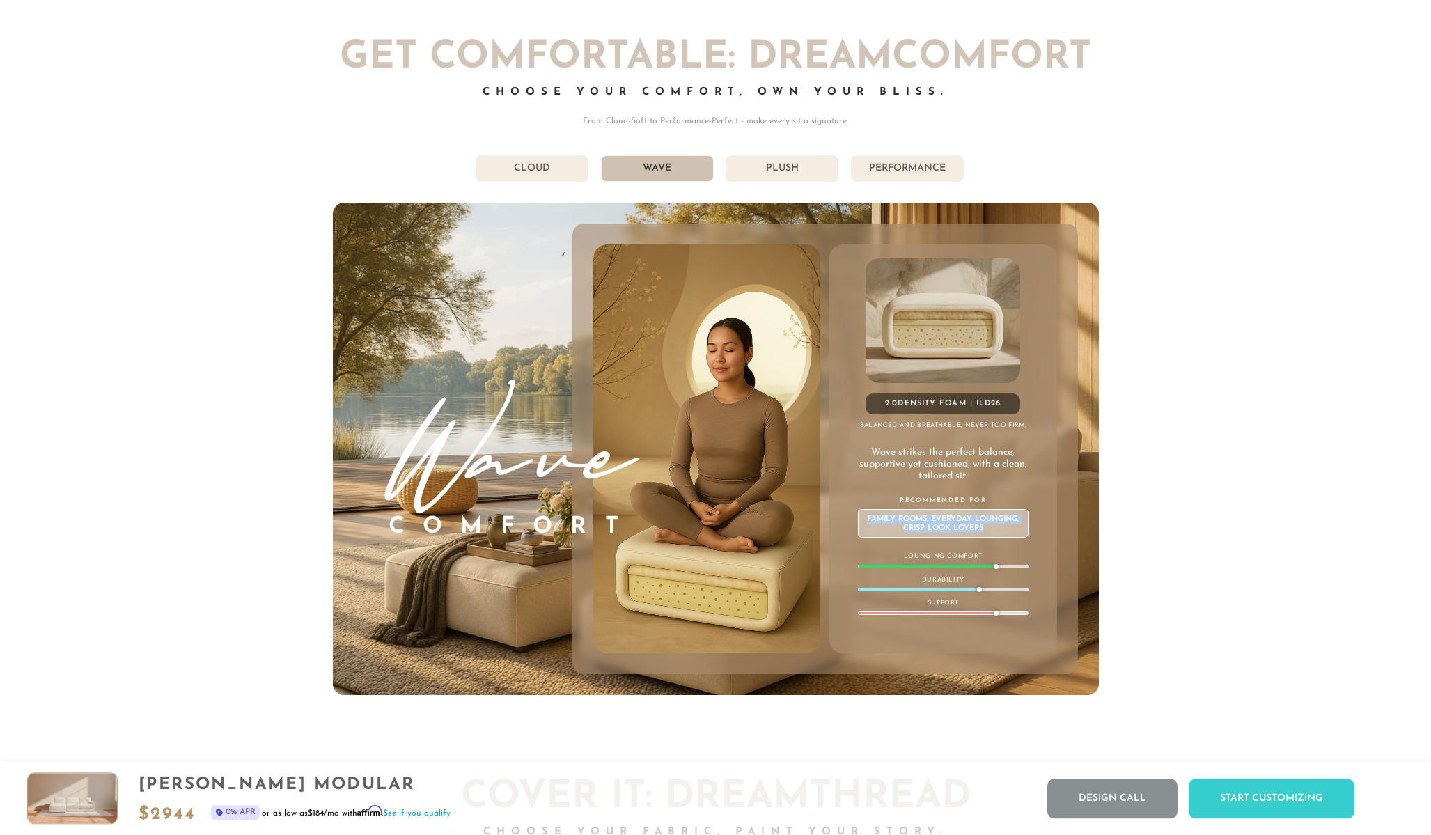
click at [995, 527] on div "Family Rooms, Everyday Lounging, Crisp Look Lovers" at bounding box center [943, 523] width 171 height 29
copy div "Family Rooms, Everyday Lounging, Crisp Look Lovers"
click at [1003, 547] on div "2.0 Density Foam | ILD 26 Balanced and breathable, never too firm. Wave strikes…" at bounding box center [943, 448] width 227 height 409
click at [769, 167] on li "Plush" at bounding box center [782, 168] width 113 height 26
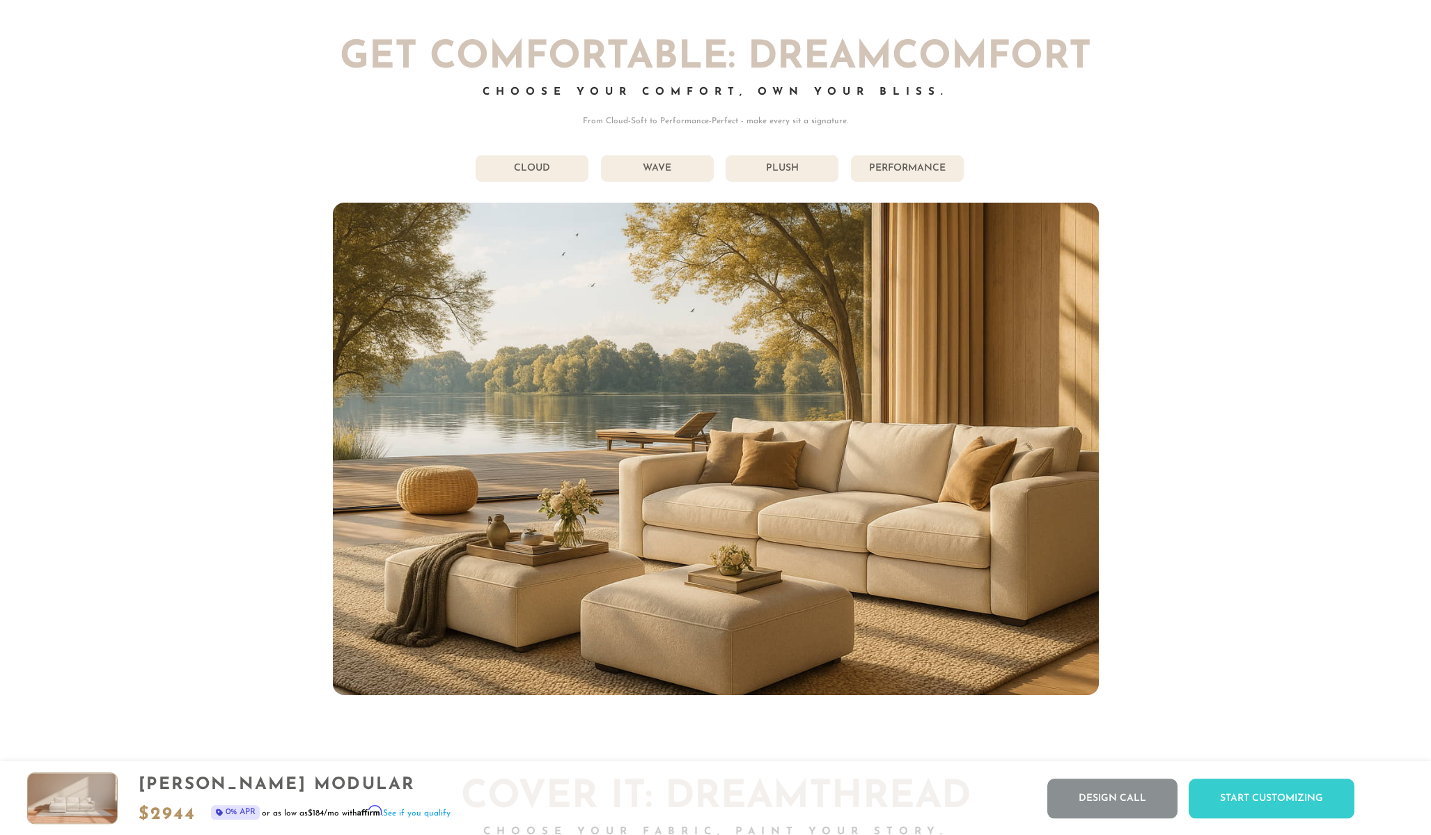
click at [799, 168] on li "Plush" at bounding box center [782, 168] width 113 height 26
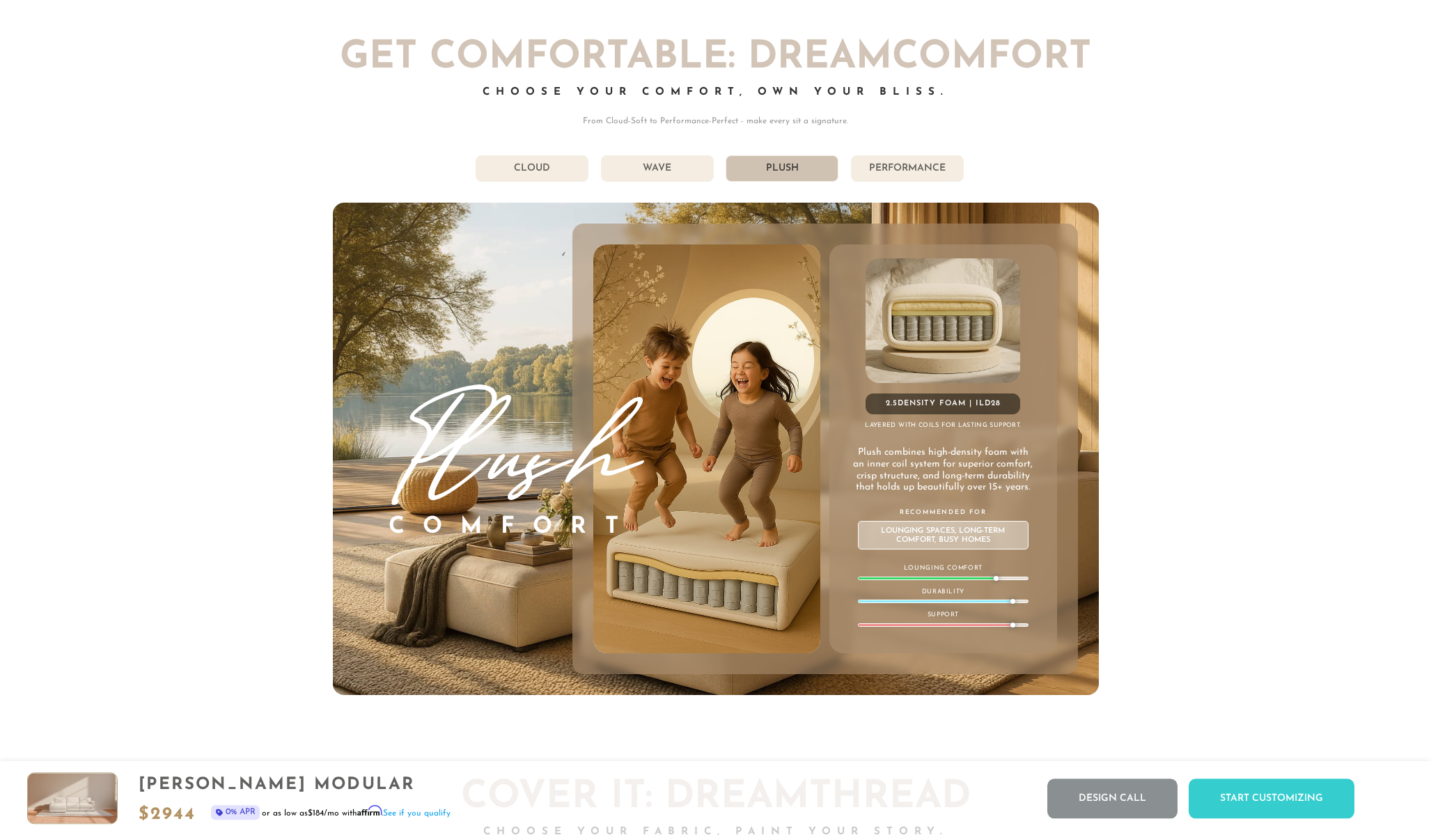
click at [1002, 403] on div "2.5 Density Foam | ILD 28" at bounding box center [943, 404] width 155 height 21
click at [1014, 384] on div "2.5 Density Foam | ILD 28 Layered with coils for lasting support. Plush combine…" at bounding box center [943, 448] width 227 height 409
click at [931, 412] on div "2.5 Density Foam | ILD 28" at bounding box center [943, 404] width 155 height 21
click at [924, 408] on div "2.5 Density Foam | ILD 28" at bounding box center [943, 404] width 155 height 21
click at [857, 327] on div "2.5 Density Foam | ILD 28 Layered with coils for lasting support. Plush combine…" at bounding box center [943, 448] width 227 height 409
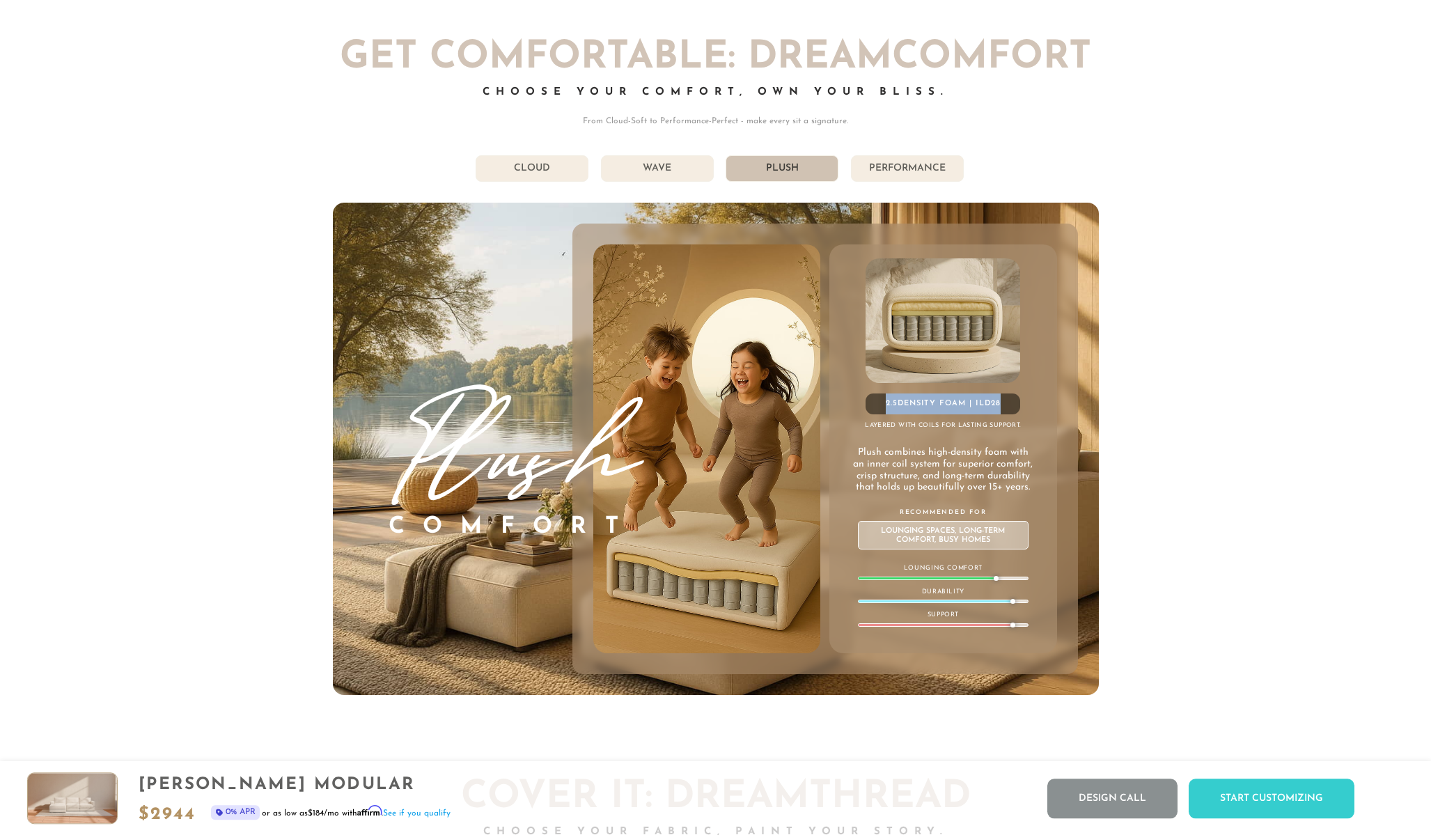
click at [908, 311] on img at bounding box center [943, 320] width 155 height 125
drag, startPoint x: 988, startPoint y: 407, endPoint x: 1013, endPoint y: 403, distance: 24.6
click at [1015, 405] on div "2.5 Density Foam | ILD 28" at bounding box center [943, 404] width 155 height 21
copy div "2.5 Density Foam | ILD 28"
click at [867, 426] on h4 "Layered with coils for lasting support." at bounding box center [943, 425] width 227 height 8
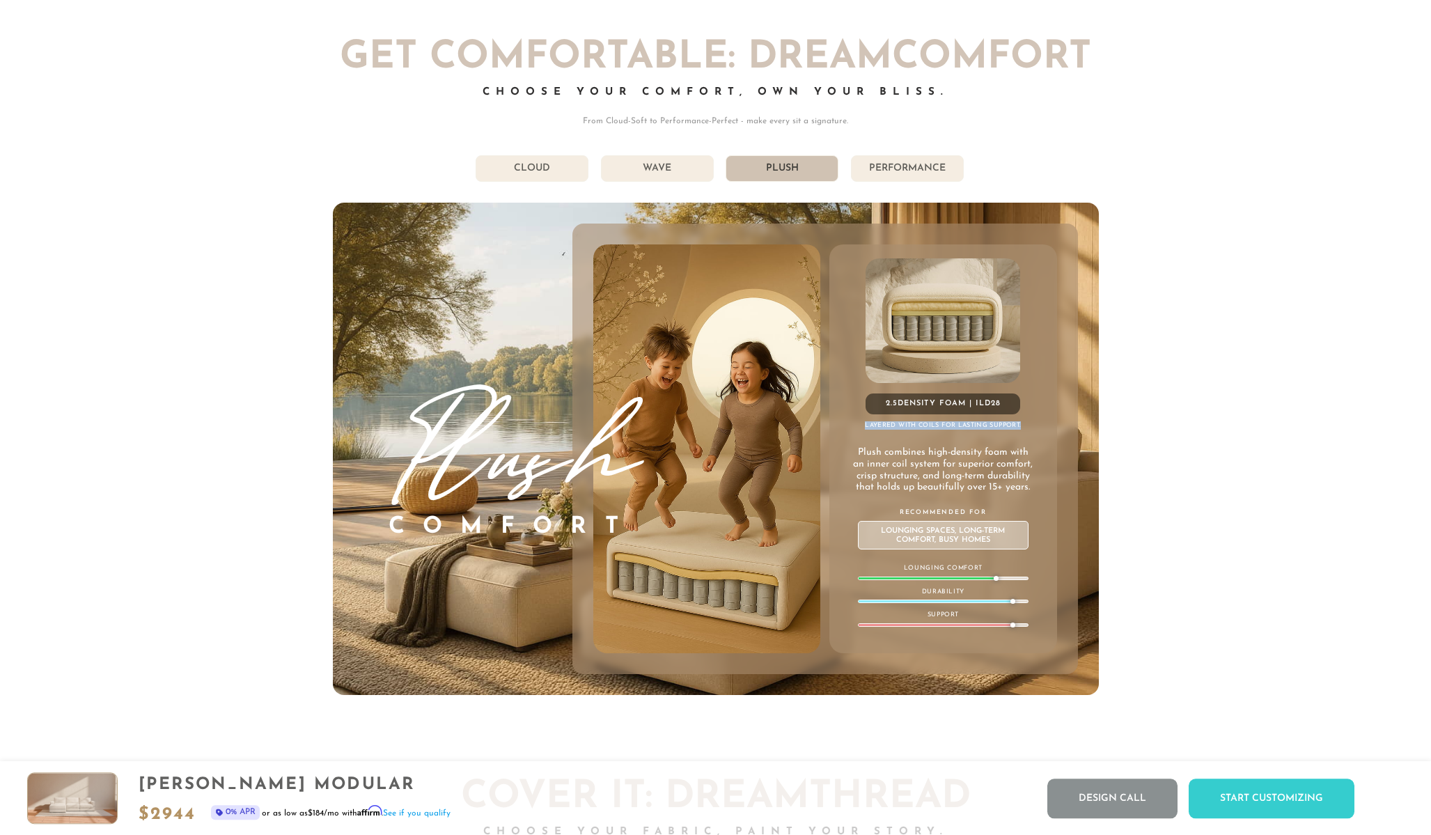
drag, startPoint x: 867, startPoint y: 426, endPoint x: 1020, endPoint y: 429, distance: 152.6
click at [1020, 429] on h4 "Layered with coils for lasting support." at bounding box center [943, 425] width 227 height 8
copy h4 "Layered with coils for lasting support."
drag, startPoint x: 862, startPoint y: 453, endPoint x: 1009, endPoint y: 483, distance: 150.0
click at [1009, 483] on p "Plush combines high-density foam with an inner coil system for superior comfort…" at bounding box center [944, 470] width 182 height 47
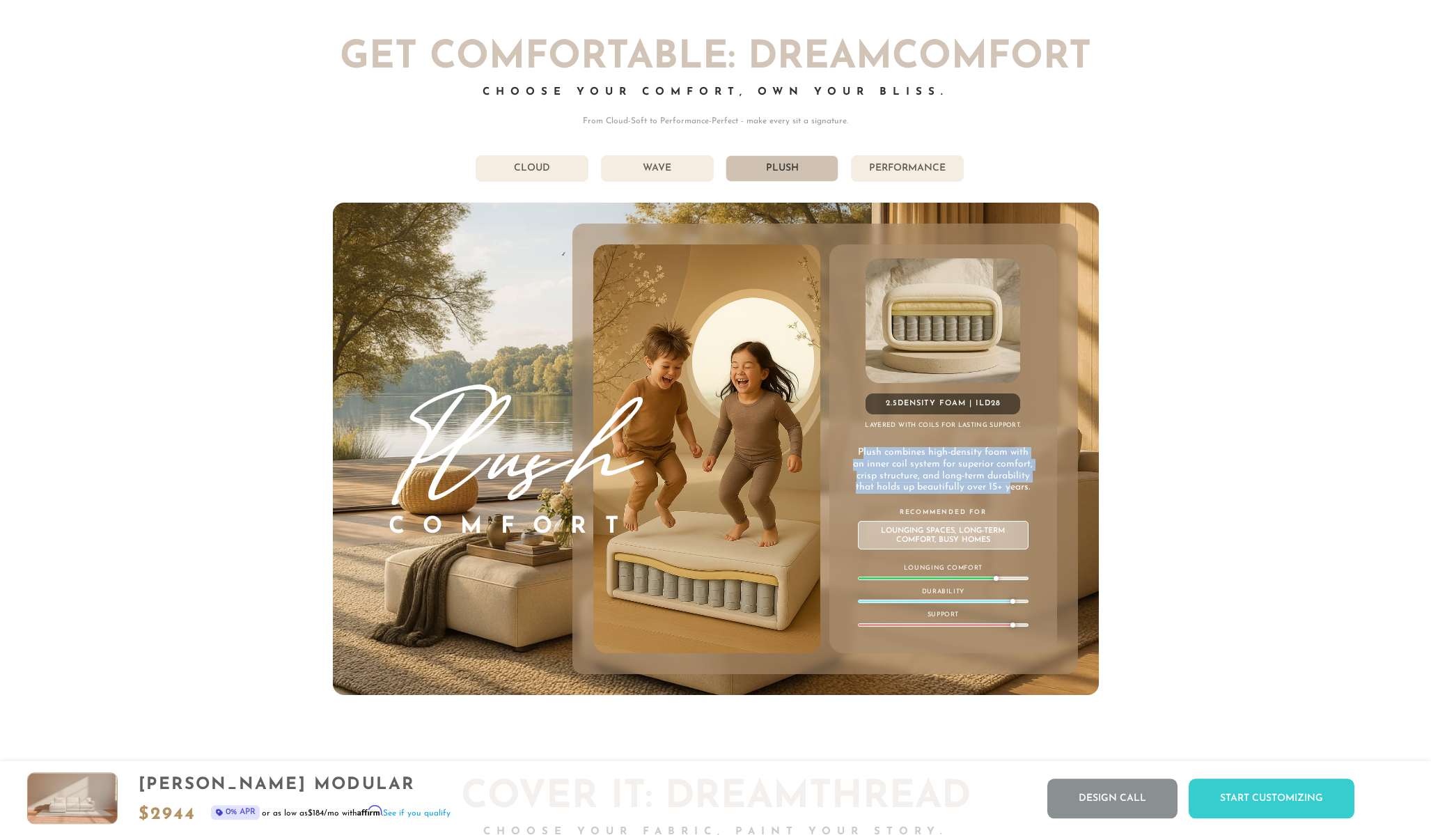
click at [811, 429] on img at bounding box center [706, 448] width 273 height 409
click at [859, 444] on div "2.5 Density Foam | ILD 28 Layered with coils for lasting support. Plush combine…" at bounding box center [943, 448] width 227 height 409
drag, startPoint x: 860, startPoint y: 451, endPoint x: 1041, endPoint y: 489, distance: 184.3
click at [1041, 489] on div "2.5 Density Foam | ILD 28 Layered with coils for lasting support. Plush combine…" at bounding box center [943, 448] width 227 height 409
drag, startPoint x: 997, startPoint y: 538, endPoint x: 880, endPoint y: 533, distance: 117.1
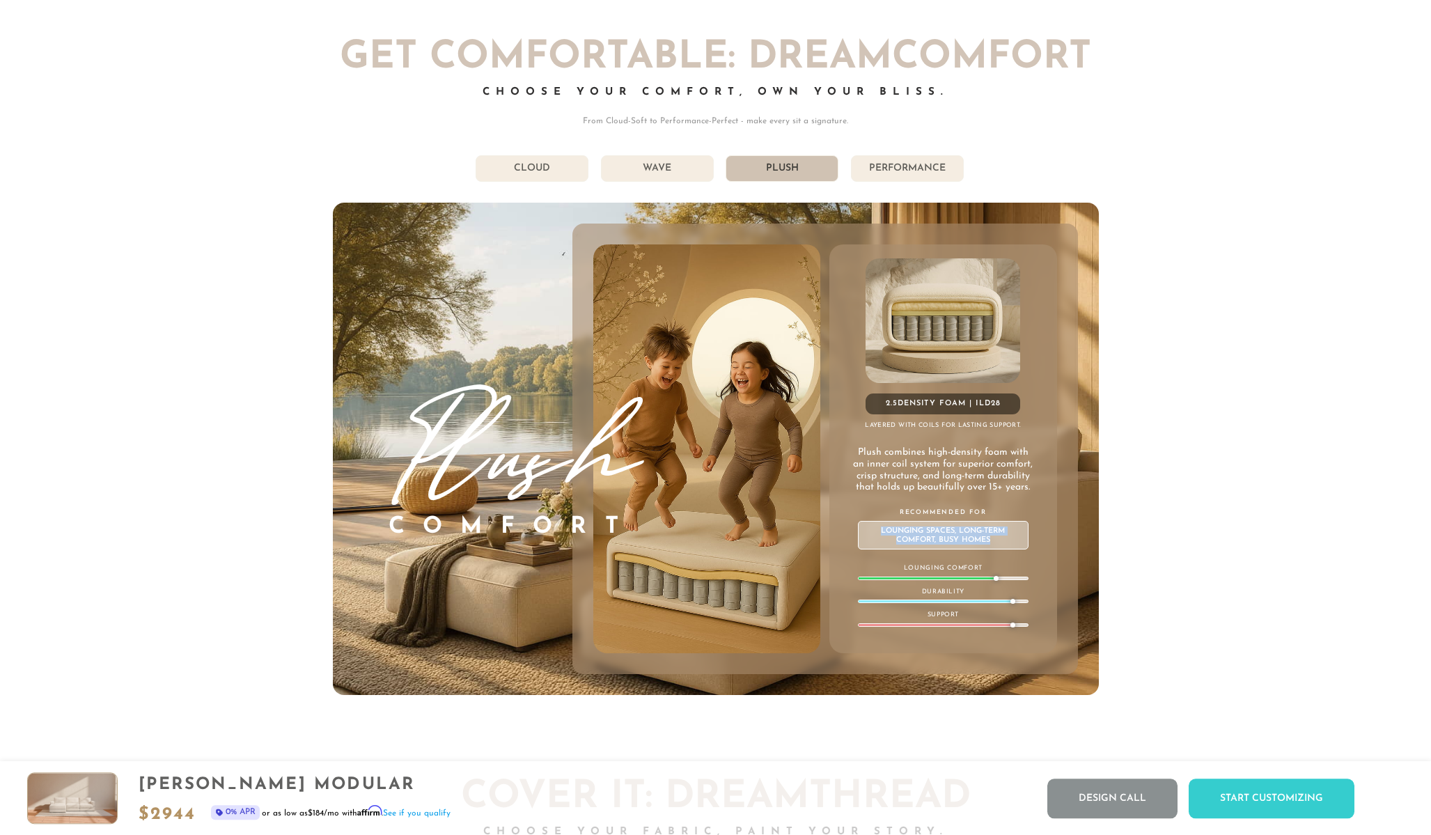
click at [880, 533] on div "Lounging Spaces, Long-term Comfort, Busy Homes" at bounding box center [943, 535] width 171 height 29
click at [1037, 419] on div "2.5 Density Foam | ILD 28 Layered with coils for lasting support. Plush combine…" at bounding box center [943, 448] width 227 height 409
click at [924, 174] on li "Performance" at bounding box center [907, 168] width 113 height 26
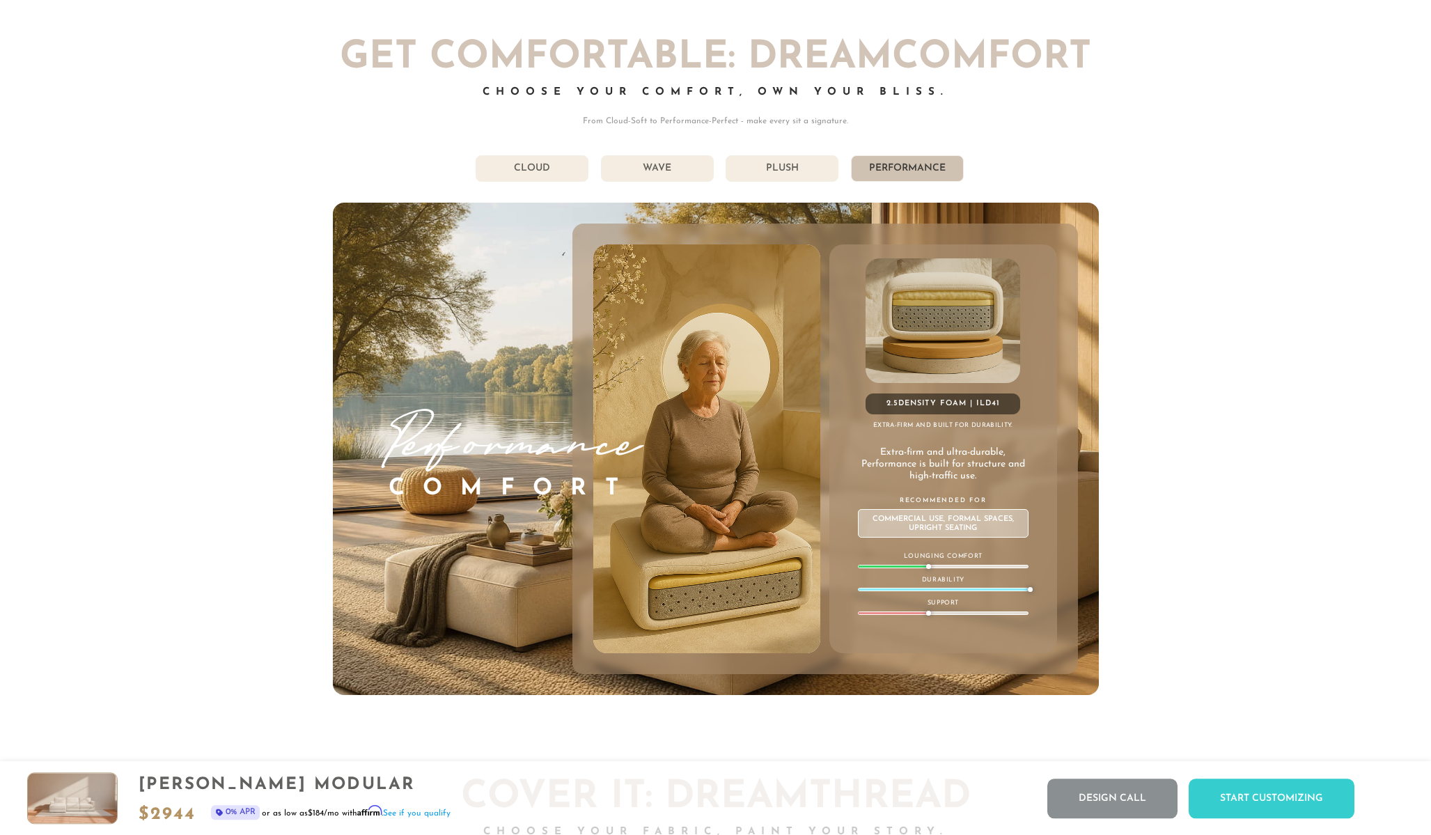
click at [1006, 405] on div "2.5 Density Foam | ILD 41" at bounding box center [943, 404] width 155 height 21
click at [989, 404] on div "2.5 Density Foam | ILD 41" at bounding box center [943, 404] width 155 height 21
drag, startPoint x: 1004, startPoint y: 400, endPoint x: 877, endPoint y: 412, distance: 127.3
click at [873, 412] on div "2.5 Density Foam | ILD 41" at bounding box center [943, 404] width 155 height 21
drag, startPoint x: 868, startPoint y: 426, endPoint x: 882, endPoint y: 427, distance: 14.7
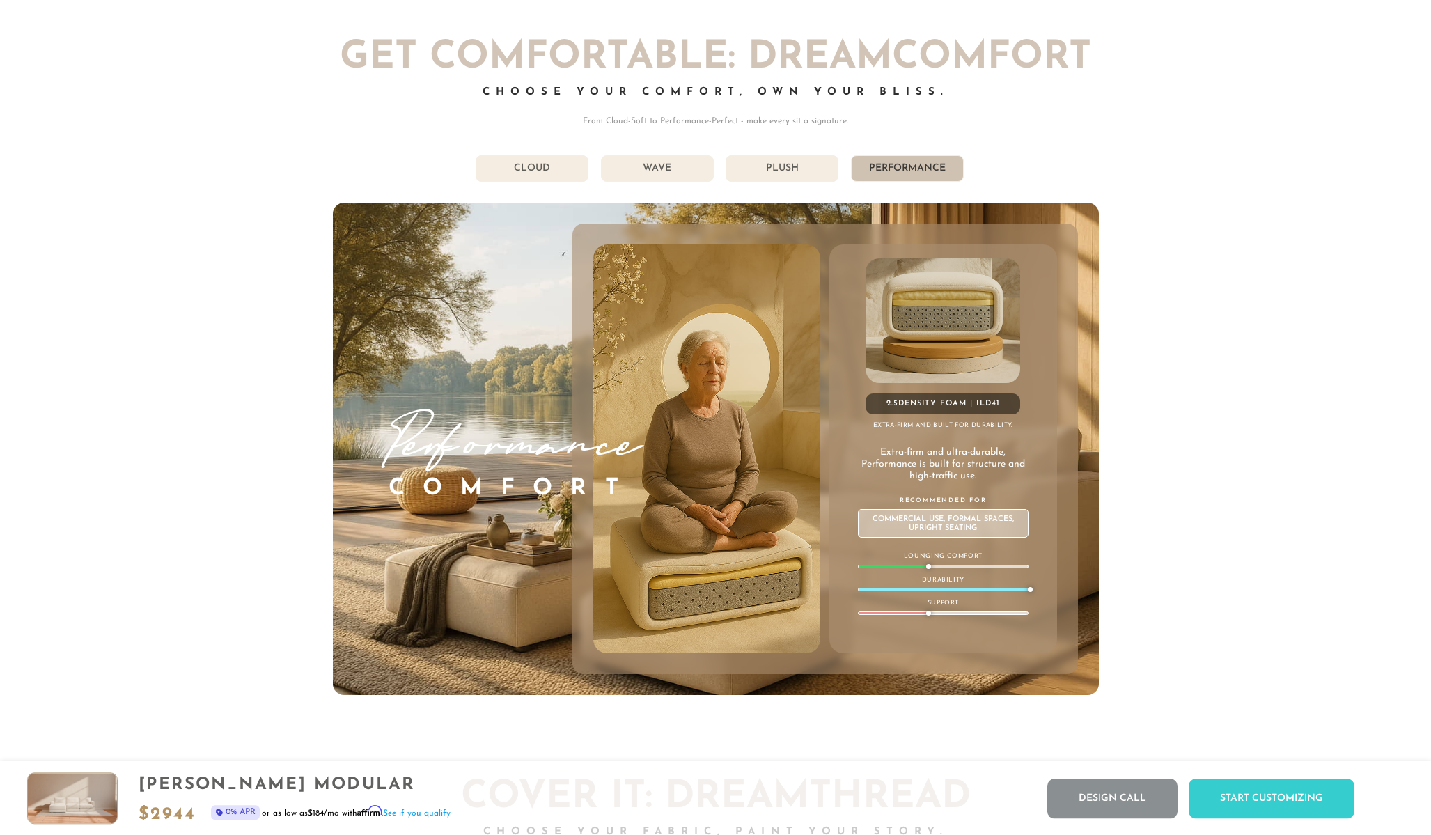
click at [1004, 423] on h4 "Extra-firm and built for durability." at bounding box center [943, 425] width 227 height 8
click at [882, 427] on h4 "Extra-firm and built for durability." at bounding box center [943, 425] width 227 height 8
click at [873, 426] on h4 "Extra-firm and built for durability." at bounding box center [943, 425] width 227 height 8
click at [869, 426] on h4 "Extra-firm and built for durability." at bounding box center [943, 425] width 227 height 8
click at [903, 419] on div "2.5 Density Foam | ILD 41 Extra-firm and built for durability. Extra-firm and u…" at bounding box center [943, 448] width 227 height 409
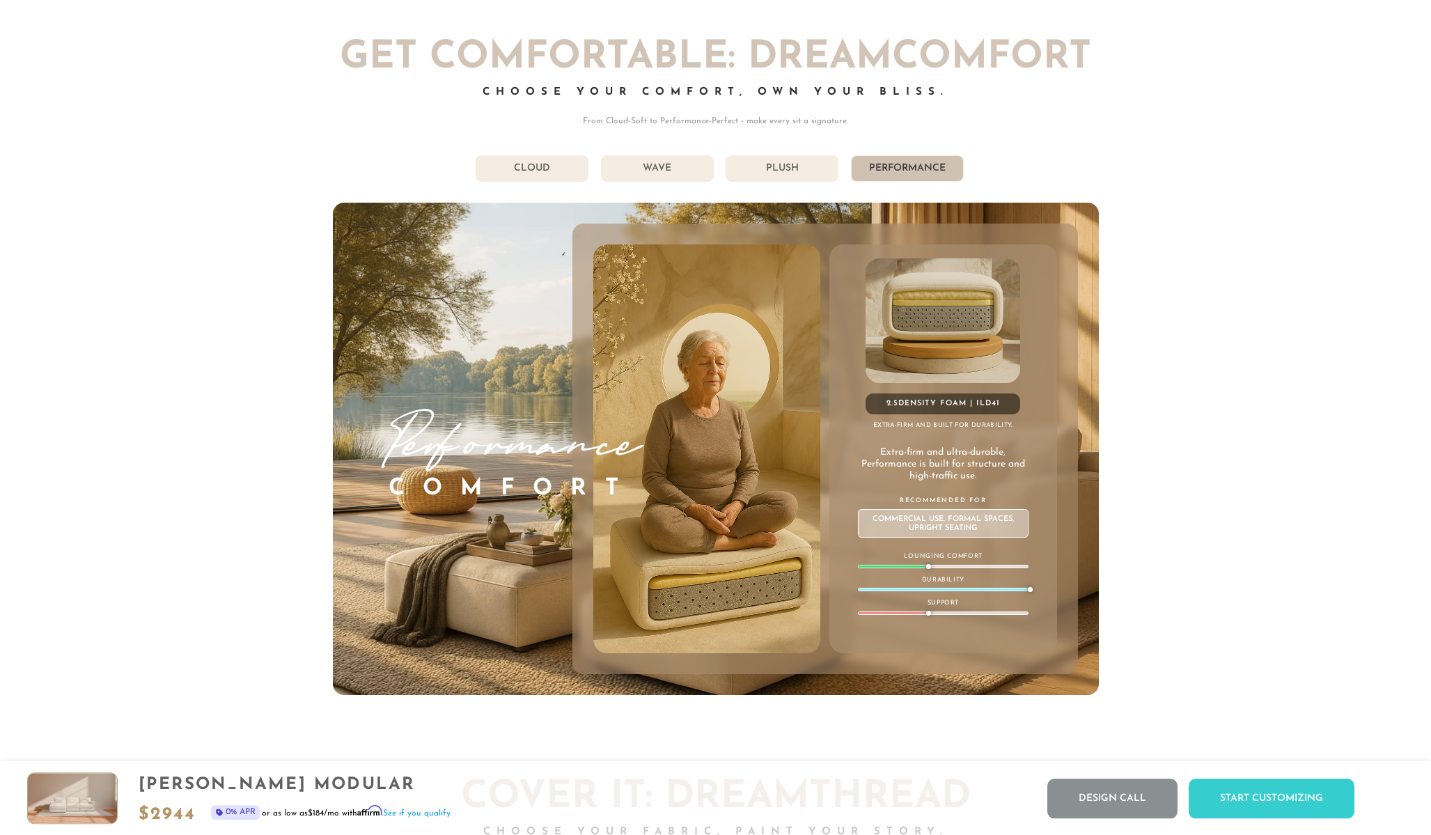
click at [873, 425] on h4 "Extra-firm and built for durability." at bounding box center [943, 425] width 227 height 8
drag, startPoint x: 875, startPoint y: 425, endPoint x: 1019, endPoint y: 426, distance: 144.2
click at [1019, 426] on h4 "Extra-firm and built for durability." at bounding box center [943, 425] width 227 height 8
drag, startPoint x: 883, startPoint y: 453, endPoint x: 986, endPoint y: 472, distance: 104.8
click at [986, 472] on p "Extra-firm and ultra-durable, Performance is built for structure and high-traff…" at bounding box center [944, 464] width 182 height 35
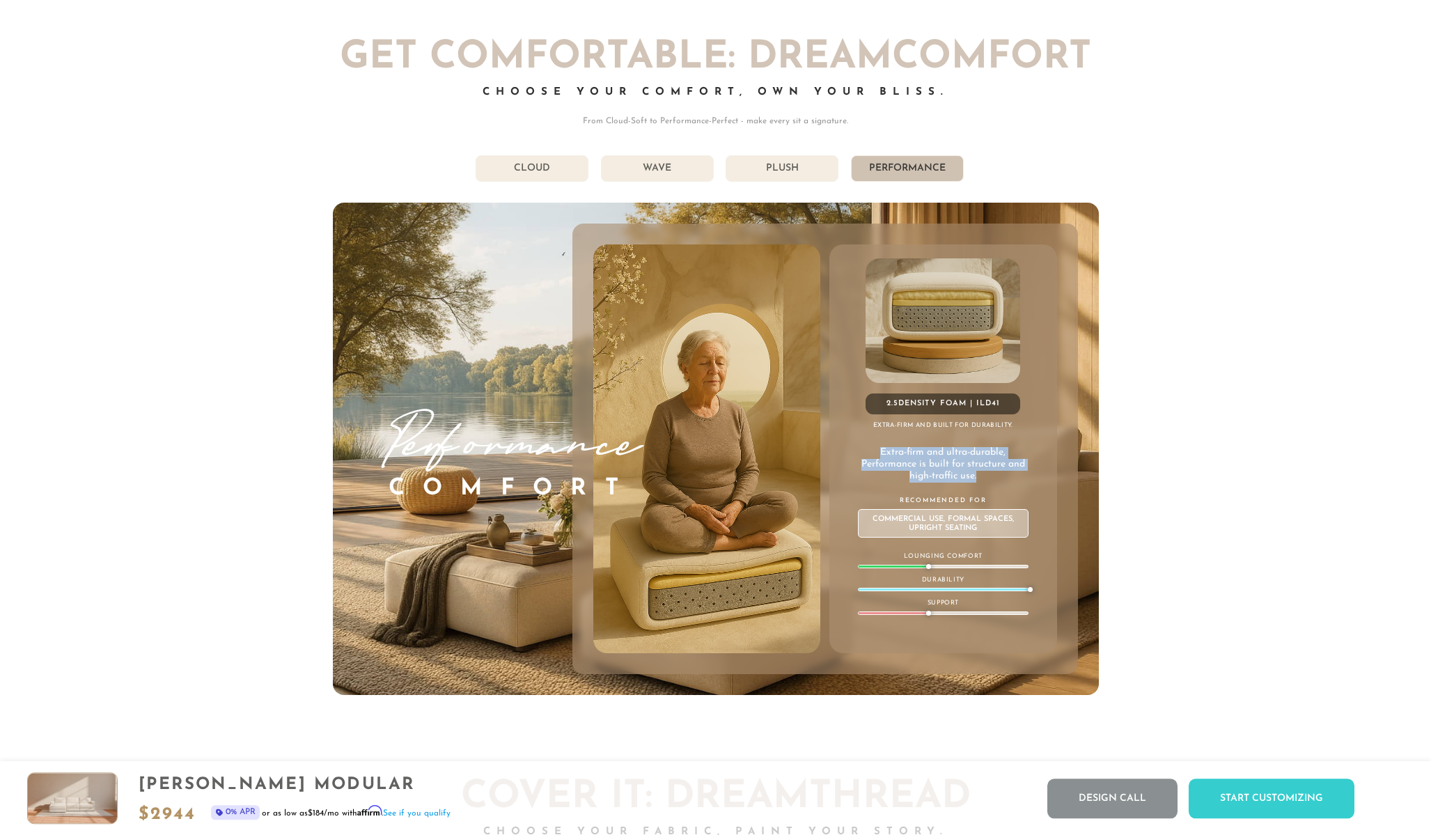
click at [907, 513] on div "Commercial Use, Formal Spaces, Upright Seating" at bounding box center [943, 523] width 171 height 29
drag, startPoint x: 896, startPoint y: 520, endPoint x: 887, endPoint y: 518, distance: 8.5
click at [895, 520] on div "Commercial Use, Formal Spaces, Upright Seating" at bounding box center [943, 523] width 171 height 29
drag, startPoint x: 869, startPoint y: 515, endPoint x: 988, endPoint y: 525, distance: 119.5
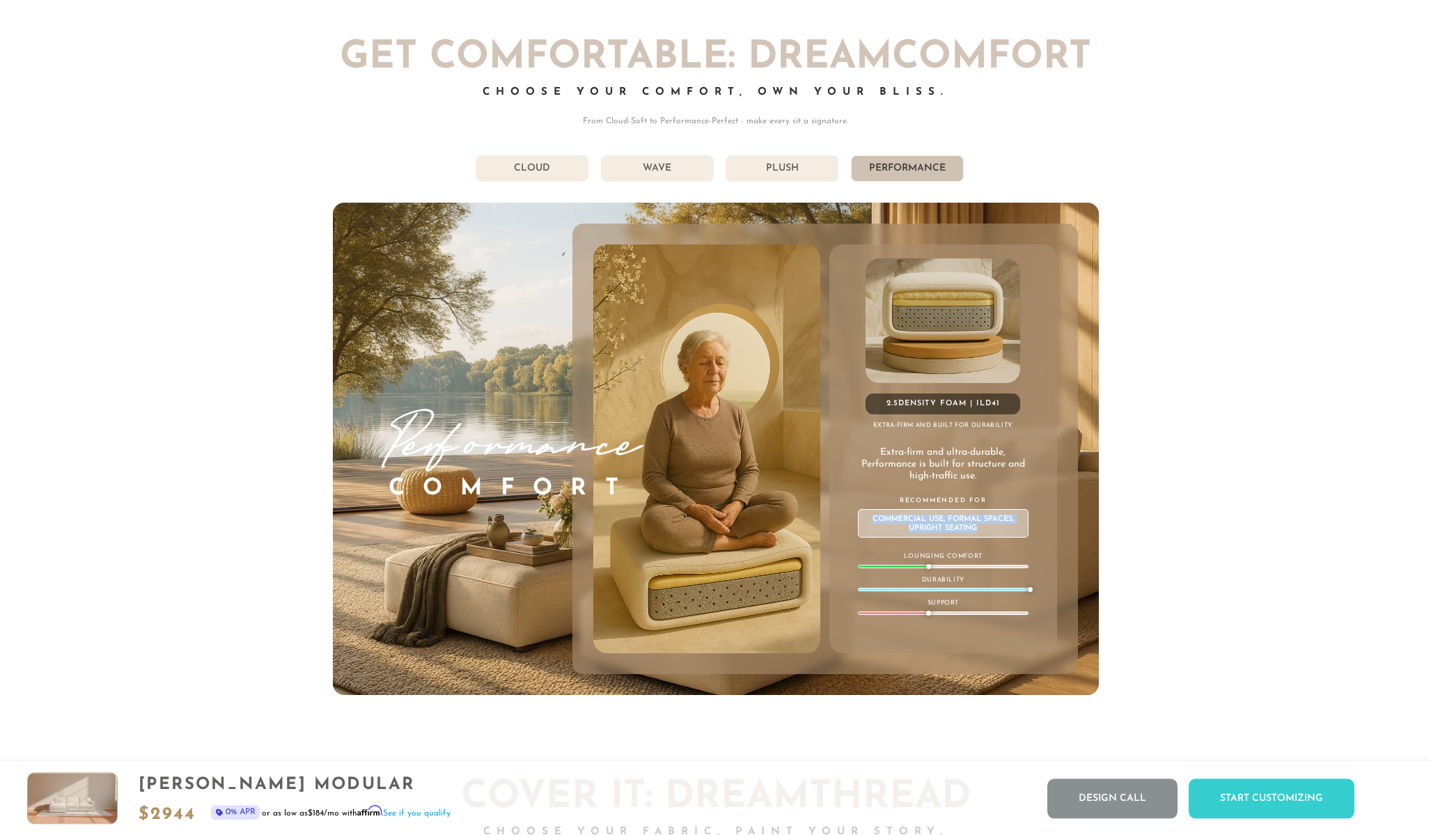
click at [988, 525] on div "Commercial Use, Formal Spaces, Upright Seating" at bounding box center [943, 523] width 171 height 29
click at [997, 572] on div "2.5 Density Foam | ILD 41 Extra-firm and built for durability. Extra-firm and u…" at bounding box center [943, 448] width 227 height 409
click at [940, 573] on div "2.5 Density Foam | ILD 41 Extra-firm and built for durability. Extra-firm and u…" at bounding box center [943, 448] width 227 height 409
click at [952, 546] on div "2.5 Density Foam | ILD 41 Extra-firm and built for durability. Extra-firm and u…" at bounding box center [943, 448] width 227 height 409
click at [1156, 364] on div "[PHONE_NUMBER] Free Nationwide Delivery Lifetime Warranty 100% Satisfaction Gua…" at bounding box center [715, 250] width 1431 height 16679
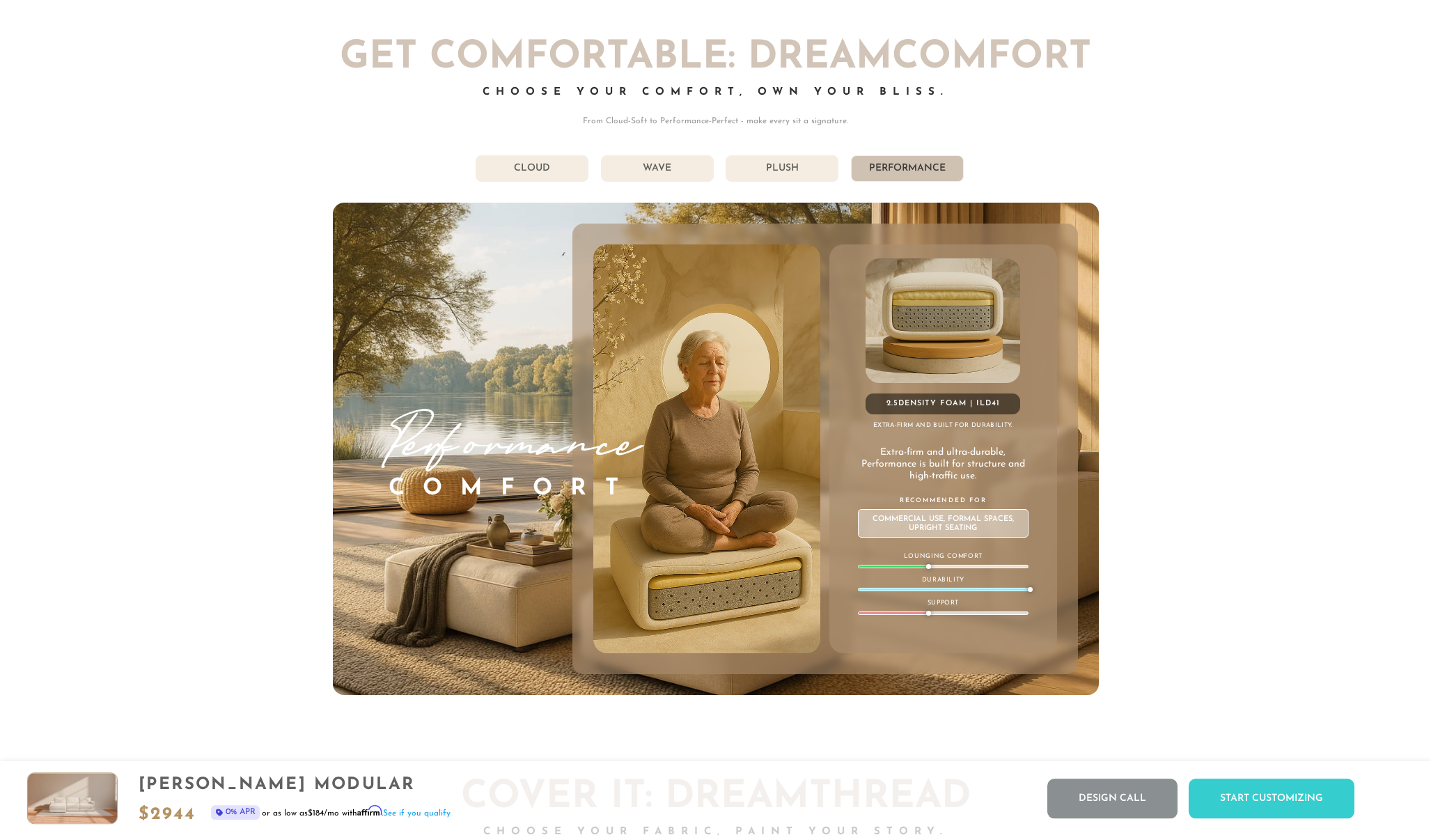
click at [747, 164] on li "Plush" at bounding box center [782, 168] width 113 height 26
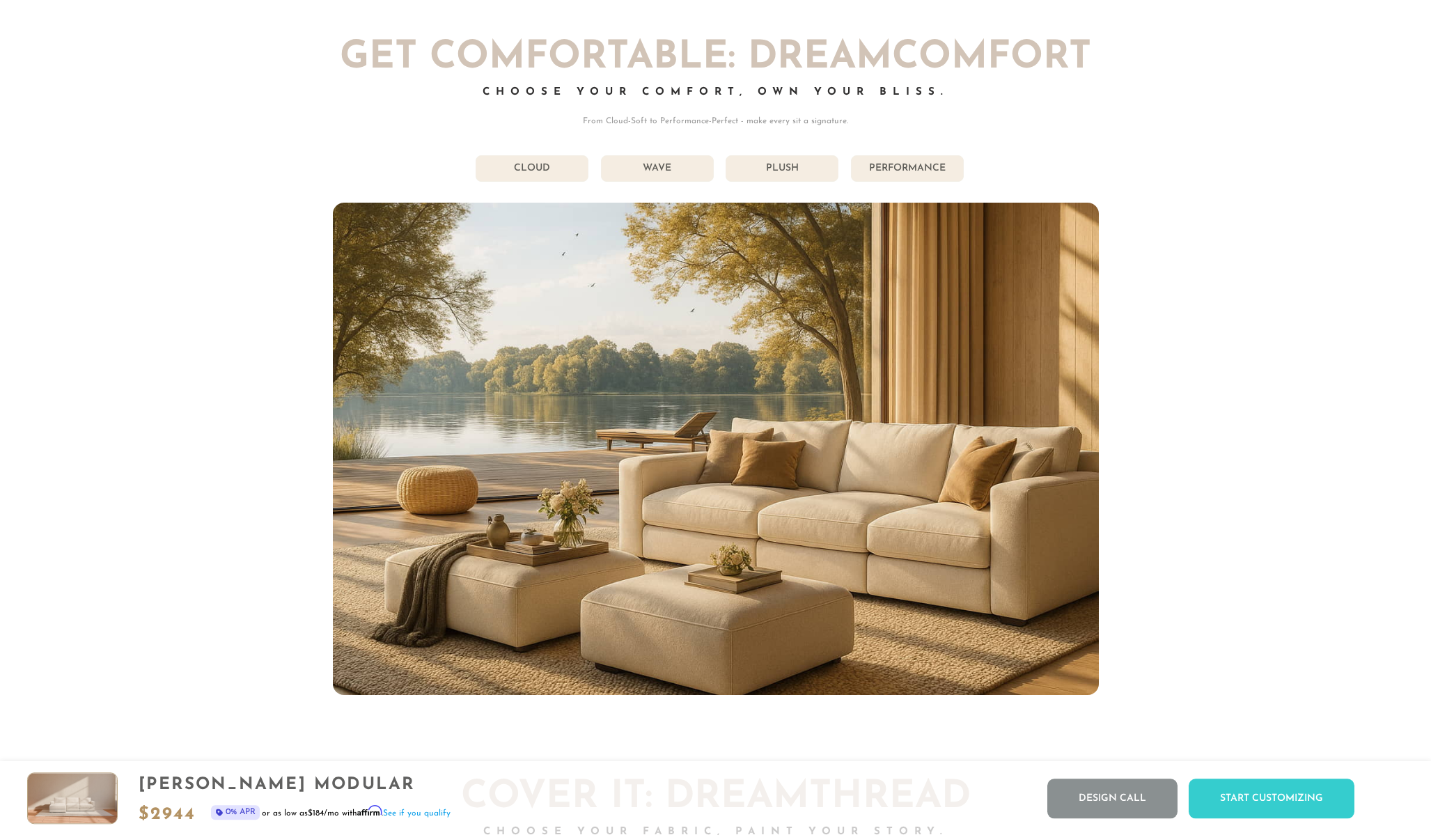
click at [761, 171] on li "Plush" at bounding box center [782, 168] width 113 height 26
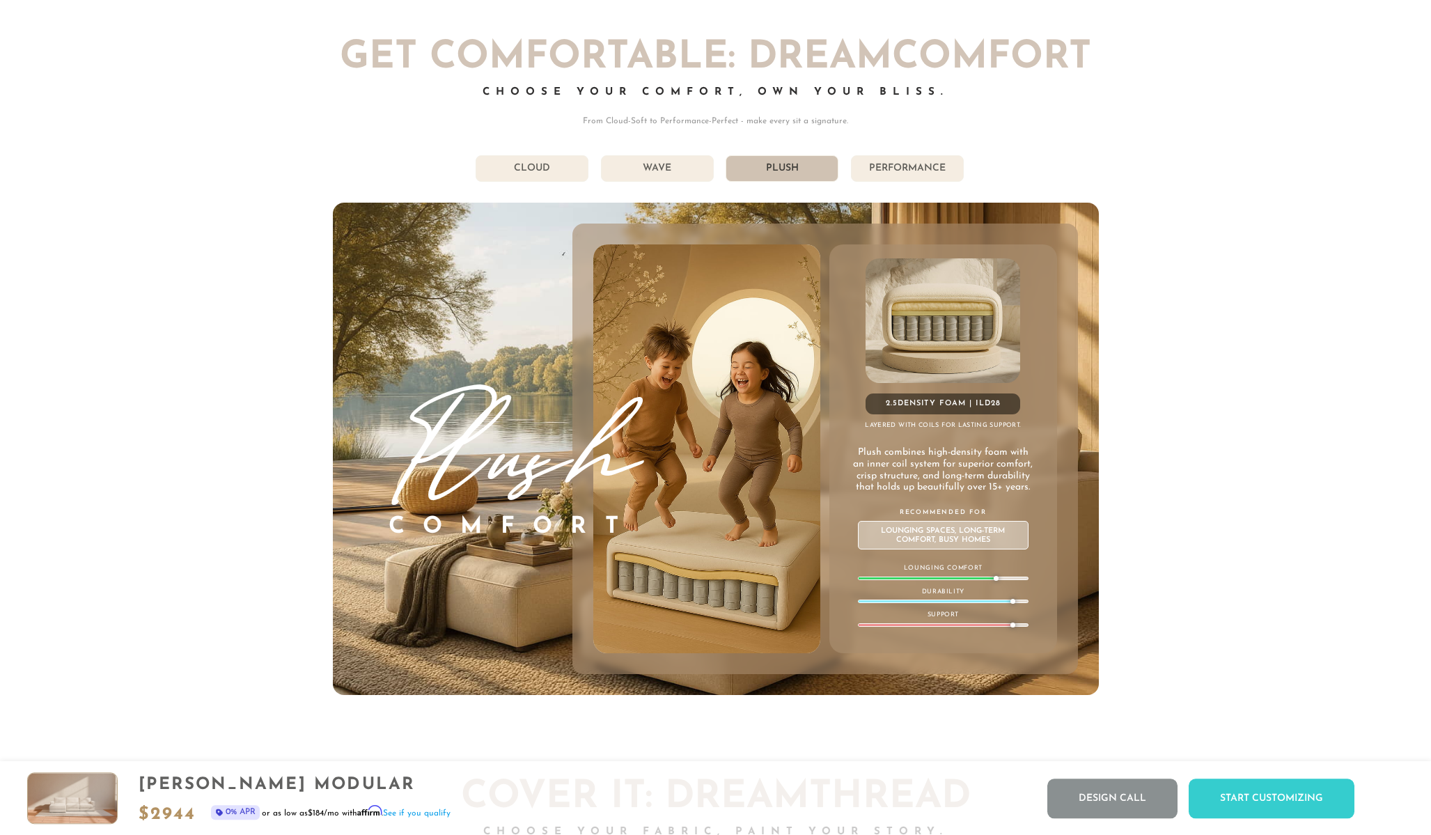
click at [678, 171] on li "Wave" at bounding box center [657, 168] width 113 height 26
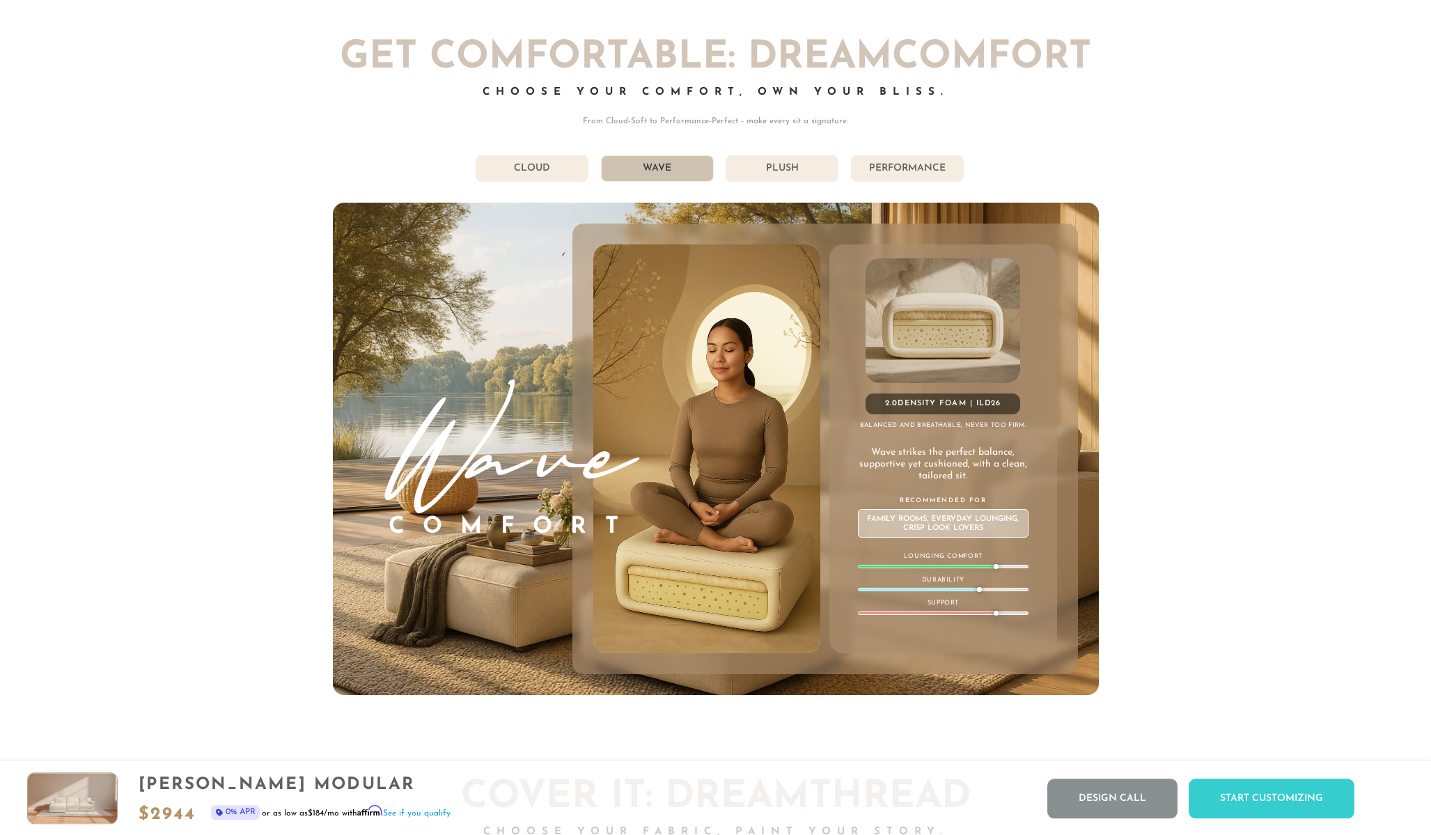
click at [556, 173] on li "Cloud" at bounding box center [532, 168] width 113 height 26
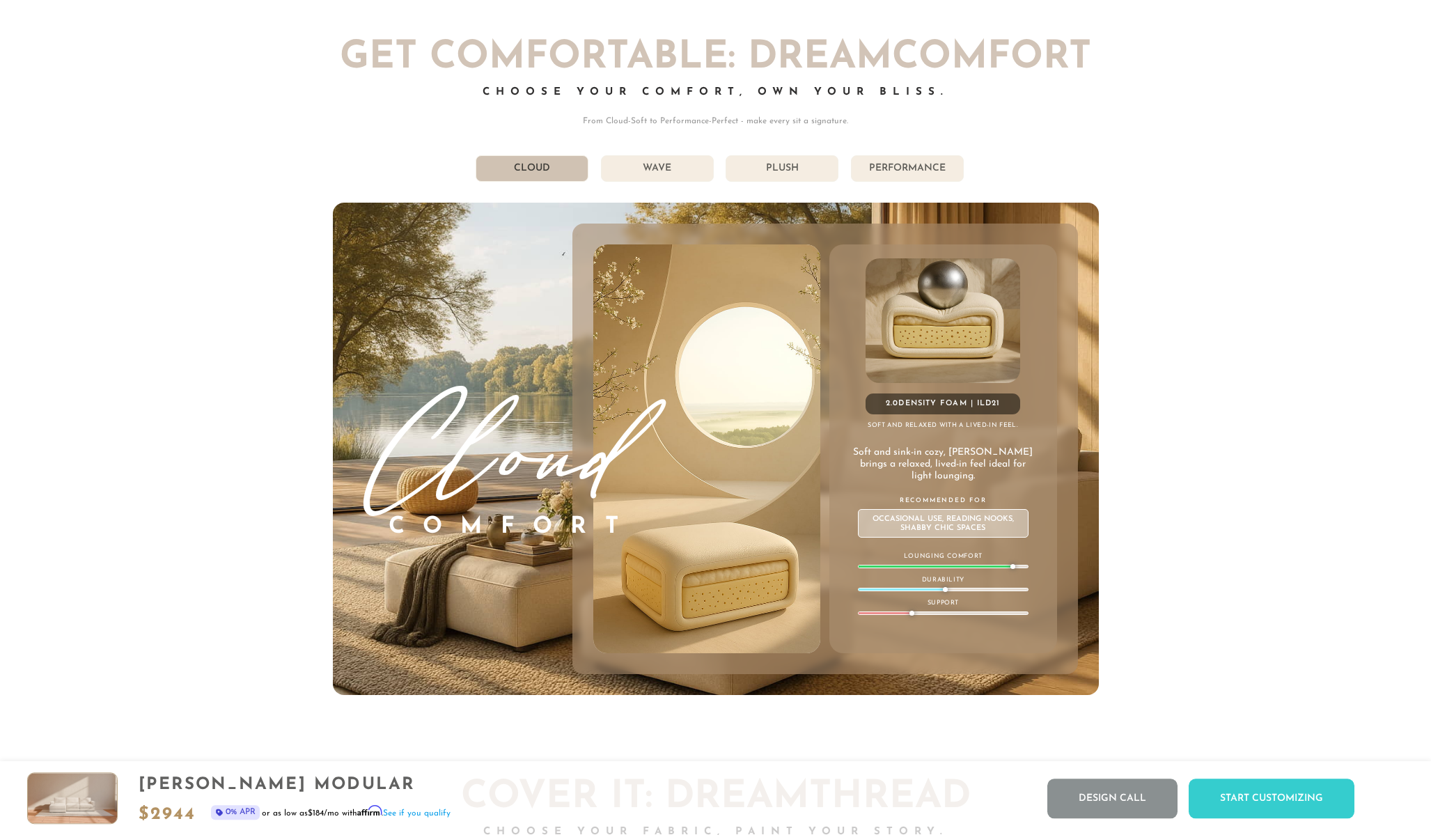
click at [643, 162] on li "Wave" at bounding box center [657, 168] width 113 height 26
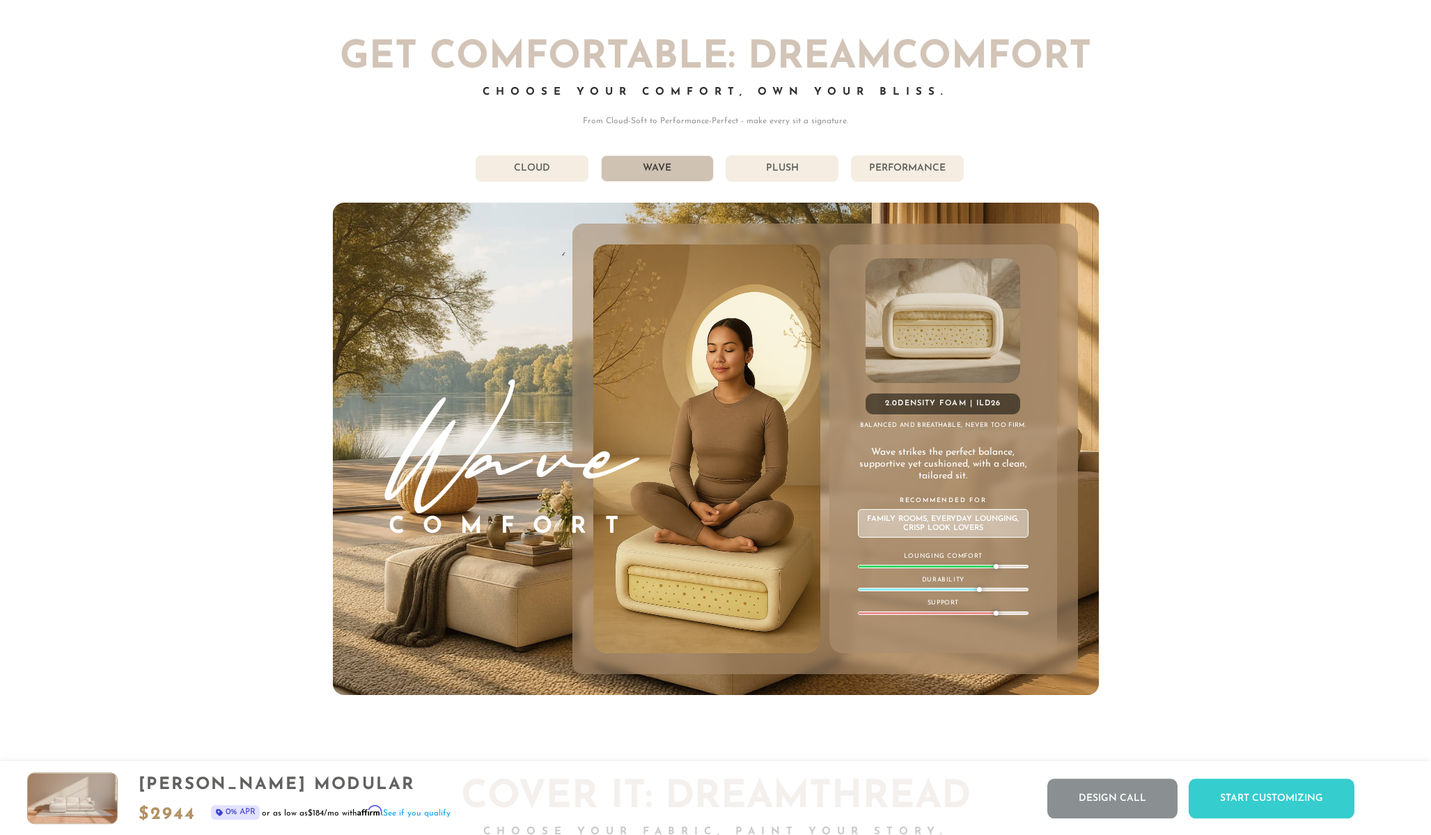
click at [483, 537] on h4 "Comfort" at bounding box center [513, 528] width 249 height 30
click at [536, 540] on h4 "Comfort" at bounding box center [513, 528] width 249 height 30
click at [616, 544] on img at bounding box center [706, 448] width 273 height 409
click at [529, 180] on li "Cloud" at bounding box center [532, 168] width 113 height 26
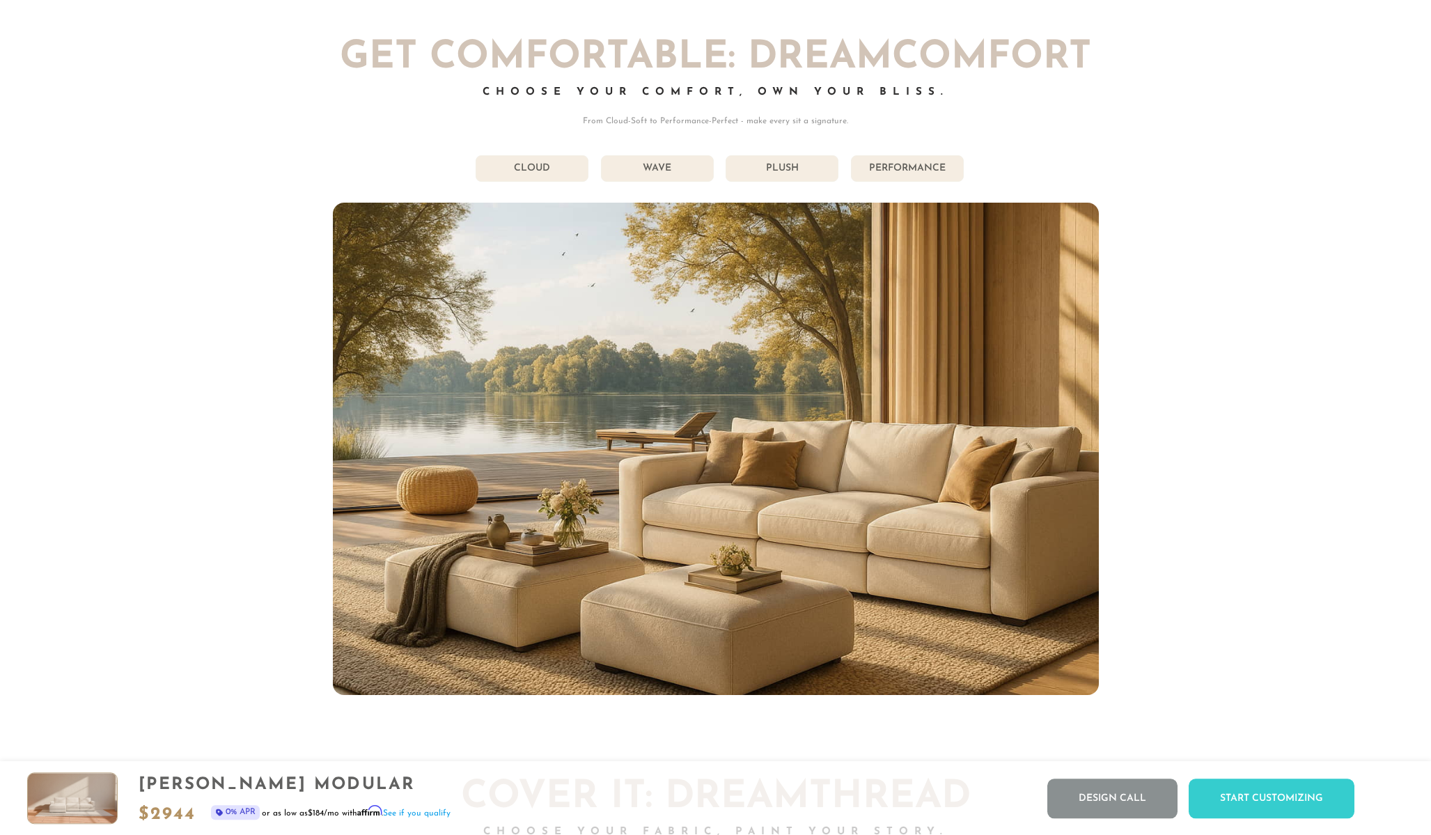
click at [534, 172] on li "Cloud" at bounding box center [532, 168] width 113 height 26
click at [545, 166] on li "Cloud" at bounding box center [532, 168] width 113 height 26
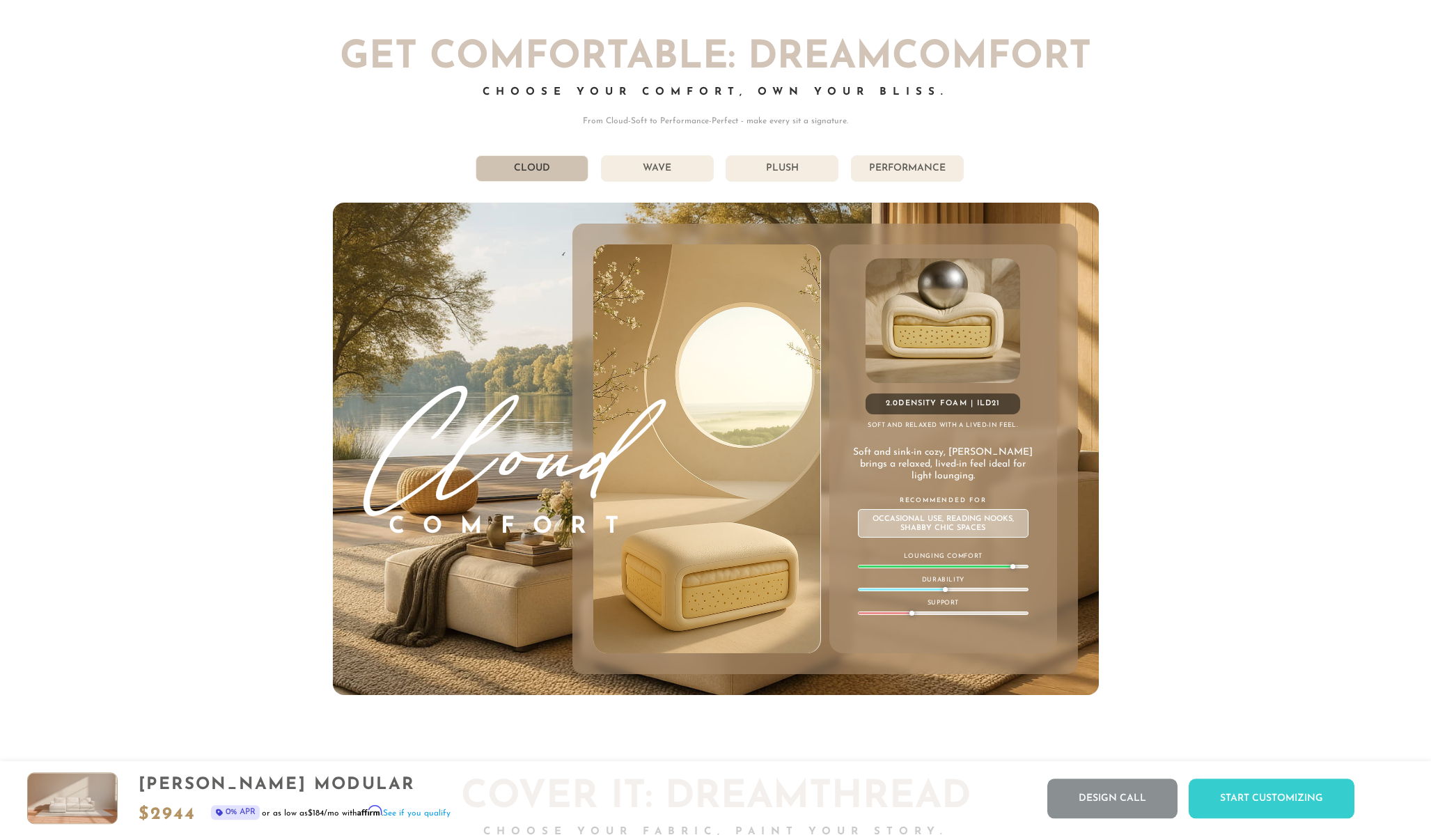
click at [520, 636] on div "Cloud Comfort 2.0 Density Foam | ILD 21 Soft and relaxed with a lived-in feel. …" at bounding box center [716, 449] width 766 height 492
click at [859, 412] on div "2.0 Density Foam | ILD 21 Soft and relaxed with a lived-in feel. Soft and sink-…" at bounding box center [943, 448] width 227 height 409
click at [915, 637] on div "2.0 Density Foam | ILD 21 Soft and relaxed with a lived-in feel. Soft and sink-…" at bounding box center [943, 448] width 227 height 409
click at [905, 457] on p "Soft and sink-in cozy, [PERSON_NAME] brings a relaxed, lived-in feel ideal for …" at bounding box center [944, 464] width 182 height 35
click at [909, 168] on li "Performance" at bounding box center [907, 168] width 113 height 26
